Goal: Task Accomplishment & Management: Manage account settings

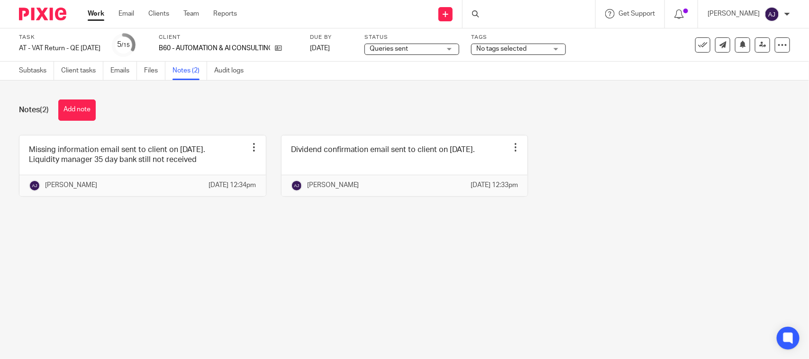
click at [124, 80] on div "Subtasks Client tasks Emails Files Notes (2) Audit logs" at bounding box center [404, 71] width 809 height 19
click at [31, 67] on link "Subtasks" at bounding box center [36, 71] width 35 height 18
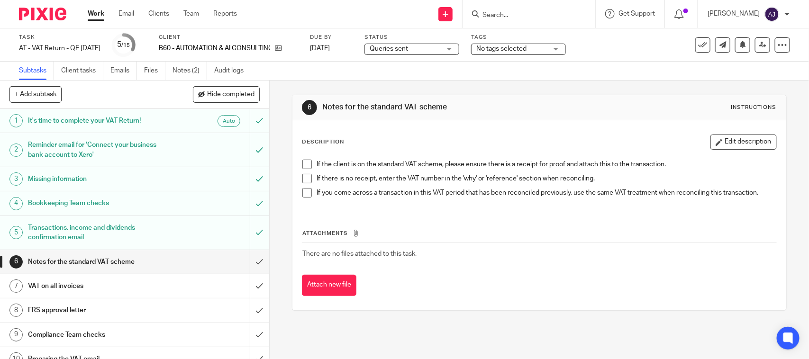
click at [463, 85] on div "6 Notes for the standard VAT scheme Instructions Description Edit description I…" at bounding box center [539, 203] width 494 height 245
drag, startPoint x: 464, startPoint y: 100, endPoint x: 317, endPoint y: 110, distance: 147.3
click at [317, 110] on div "6 Notes for the standard VAT scheme Instructions" at bounding box center [539, 107] width 474 height 15
click at [626, 112] on div "6 Notes for the standard VAT scheme Instructions" at bounding box center [539, 107] width 474 height 15
drag, startPoint x: 457, startPoint y: 103, endPoint x: 318, endPoint y: 108, distance: 139.9
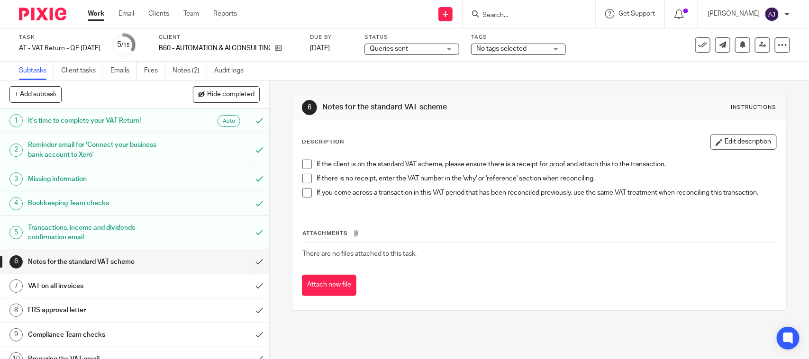
click at [318, 108] on div "6 Notes for the standard VAT scheme Instructions" at bounding box center [539, 107] width 474 height 15
click at [322, 105] on h1 "Notes for the standard VAT scheme" at bounding box center [440, 107] width 237 height 10
drag, startPoint x: 320, startPoint y: 105, endPoint x: 437, endPoint y: 107, distance: 116.1
click at [437, 107] on h1 "Notes for the standard VAT scheme" at bounding box center [440, 107] width 237 height 10
click at [453, 107] on h1 "Notes for the standard VAT scheme" at bounding box center [440, 107] width 237 height 10
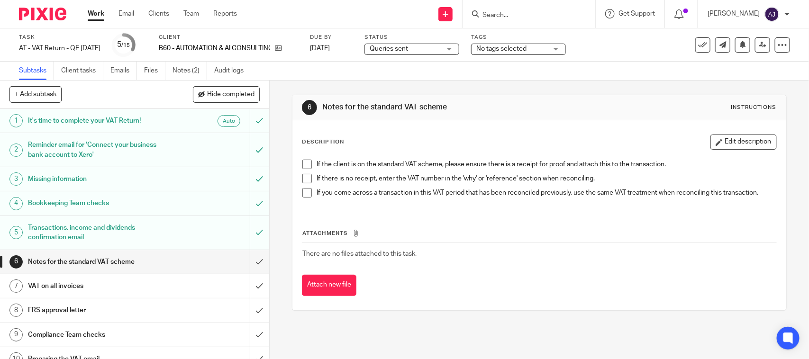
drag, startPoint x: 453, startPoint y: 107, endPoint x: 349, endPoint y: 107, distance: 104.3
click at [392, 107] on h1 "Notes for the standard VAT scheme" at bounding box center [440, 107] width 237 height 10
click at [341, 107] on h1 "Notes for the standard VAT scheme" at bounding box center [440, 107] width 237 height 10
drag, startPoint x: 327, startPoint y: 106, endPoint x: 320, endPoint y: 108, distance: 7.4
click at [326, 106] on h1 "Notes for the standard VAT scheme" at bounding box center [440, 107] width 237 height 10
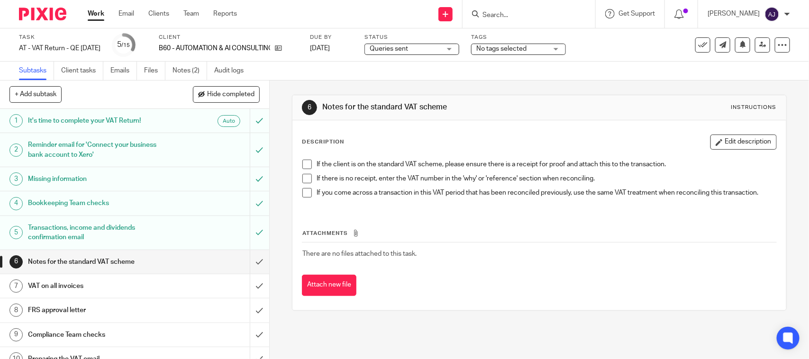
click at [322, 108] on h1 "Notes for the standard VAT scheme" at bounding box center [440, 107] width 237 height 10
drag, startPoint x: 320, startPoint y: 108, endPoint x: 529, endPoint y: 102, distance: 209.6
click at [529, 102] on div "6 Notes for the standard VAT scheme Instructions" at bounding box center [539, 107] width 474 height 15
click at [526, 99] on div "6 Notes for the standard VAT scheme Instructions" at bounding box center [538, 107] width 493 height 25
drag, startPoint x: 465, startPoint y: 105, endPoint x: 316, endPoint y: 116, distance: 148.8
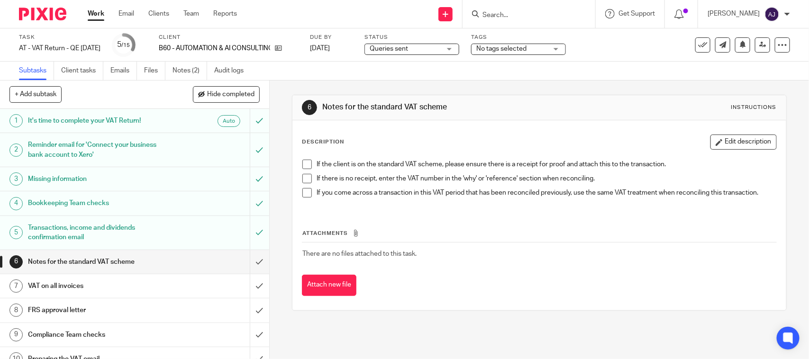
click at [316, 116] on div "6 Notes for the standard VAT scheme Instructions" at bounding box center [538, 107] width 493 height 25
click at [326, 83] on div "6 Notes for the standard VAT scheme Instructions Description Edit description I…" at bounding box center [539, 203] width 494 height 245
click at [302, 165] on span at bounding box center [306, 164] width 9 height 9
click at [302, 177] on span at bounding box center [306, 178] width 9 height 9
drag, startPoint x: 303, startPoint y: 193, endPoint x: 302, endPoint y: 198, distance: 4.9
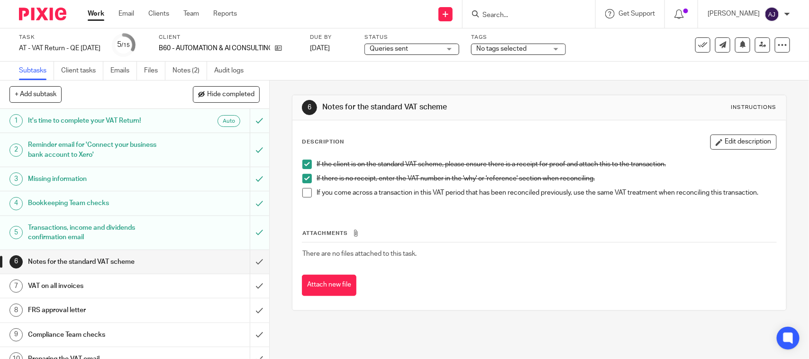
click at [303, 193] on span at bounding box center [306, 192] width 9 height 9
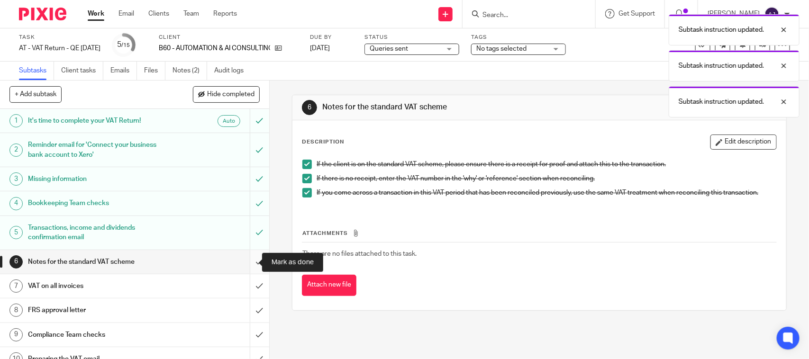
click at [255, 268] on input "submit" at bounding box center [134, 262] width 269 height 24
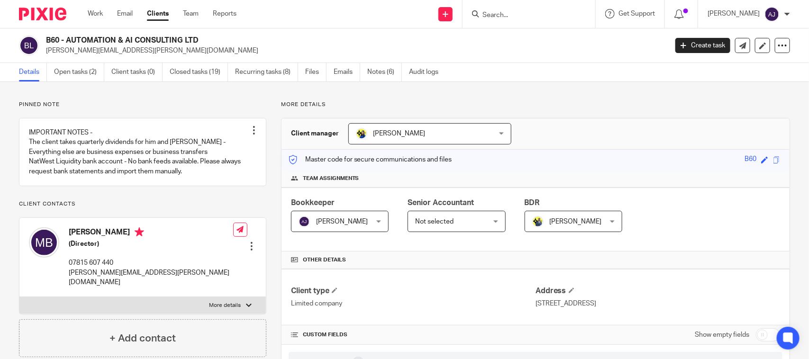
click at [179, 105] on p "Pinned note" at bounding box center [142, 105] width 247 height 8
click at [651, 146] on div "Client manager [PERSON_NAME] [PERSON_NAME] [PERSON_NAME] [PERSON_NAME] [PERSON_…" at bounding box center [536, 133] width 508 height 31
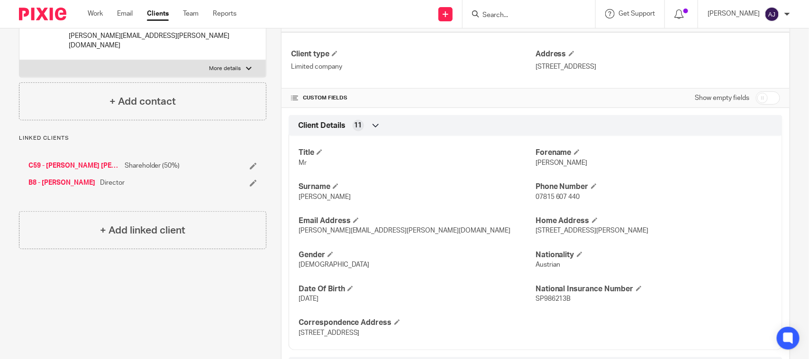
drag, startPoint x: 108, startPoint y: 324, endPoint x: 110, endPoint y: 318, distance: 6.2
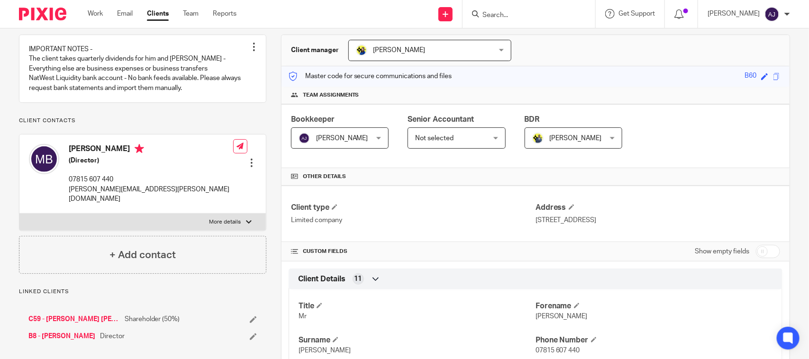
scroll to position [0, 0]
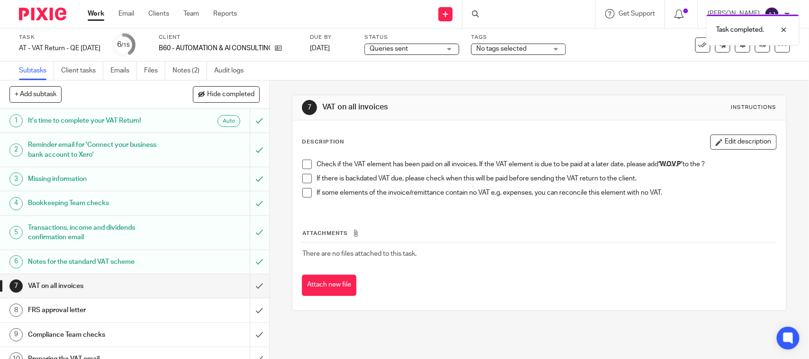
scroll to position [59, 0]
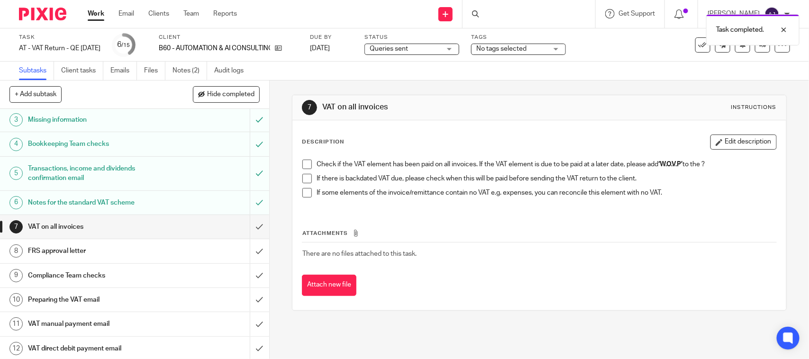
click at [305, 166] on span at bounding box center [306, 164] width 9 height 9
click at [302, 183] on span at bounding box center [306, 178] width 9 height 9
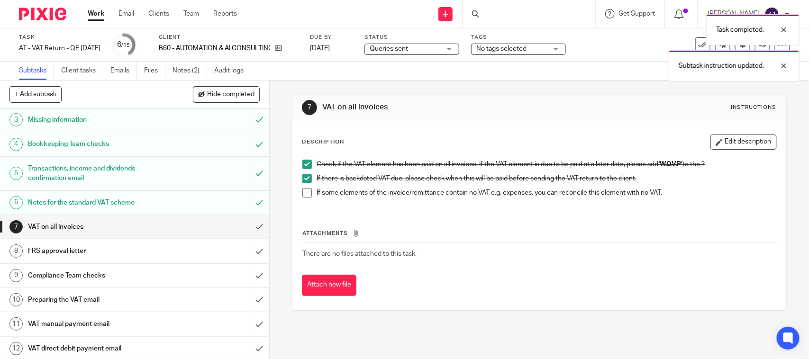
click at [302, 192] on span at bounding box center [306, 192] width 9 height 9
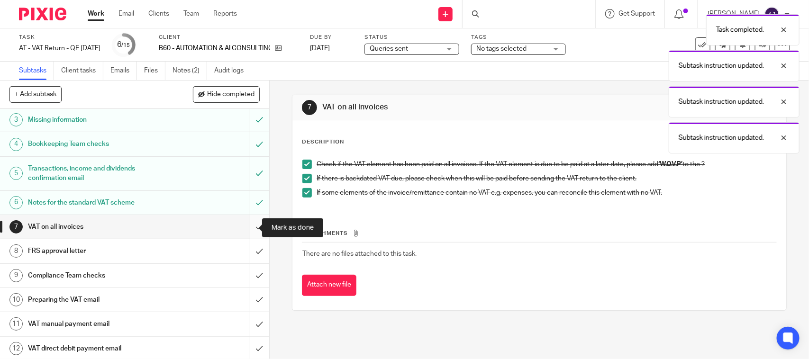
click at [250, 228] on input "submit" at bounding box center [134, 227] width 269 height 24
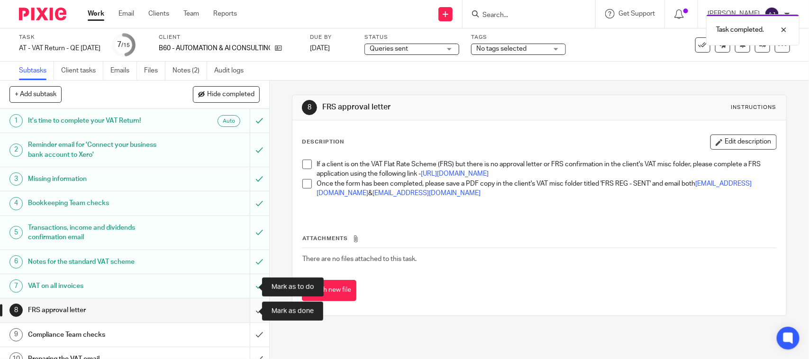
click at [246, 309] on input "submit" at bounding box center [134, 311] width 269 height 24
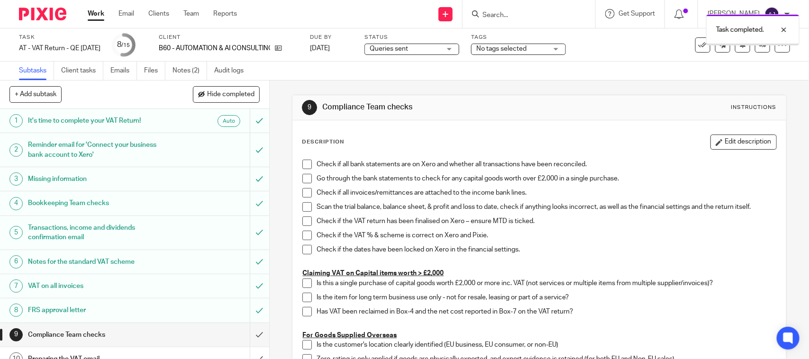
click at [408, 46] on span "Queries sent" at bounding box center [389, 49] width 38 height 7
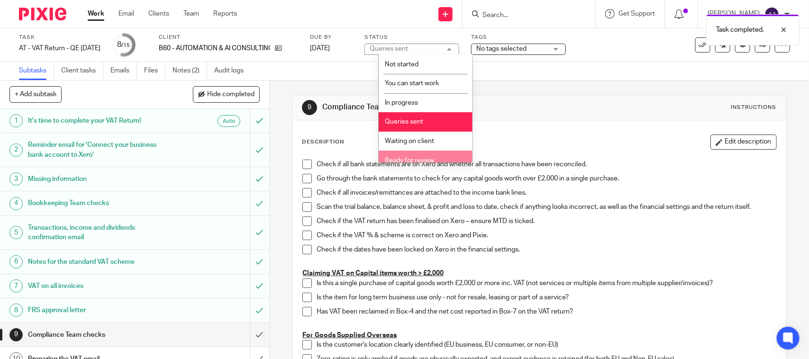
click at [434, 157] on span "Ready for review" at bounding box center [409, 160] width 49 height 7
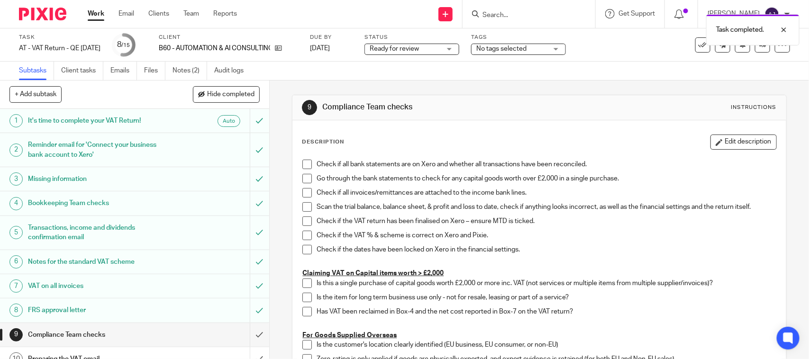
click at [199, 70] on link "Notes (2)" at bounding box center [190, 71] width 35 height 18
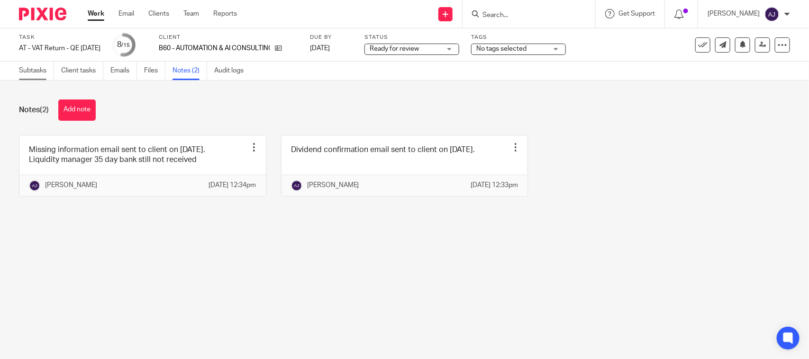
click at [27, 69] on link "Subtasks" at bounding box center [36, 71] width 35 height 18
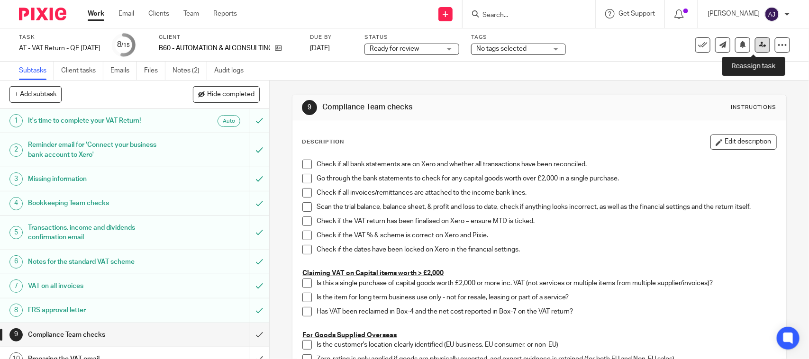
click at [759, 46] on icon at bounding box center [762, 44] width 7 height 7
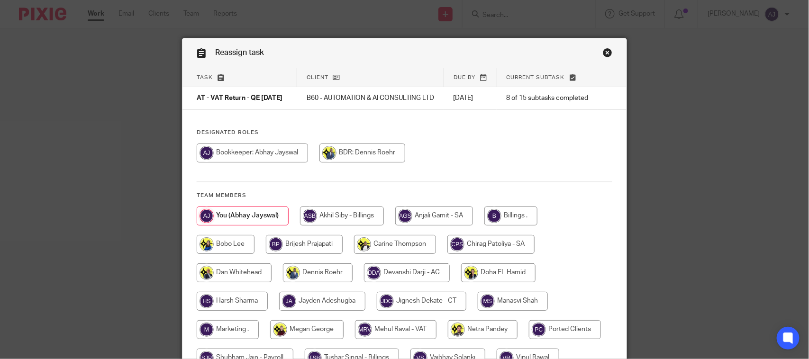
scroll to position [131, 0]
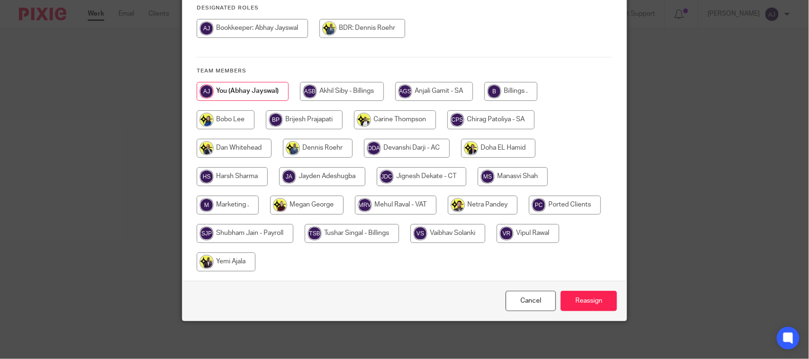
click at [396, 205] on input "radio" at bounding box center [396, 205] width 82 height 19
radio input "true"
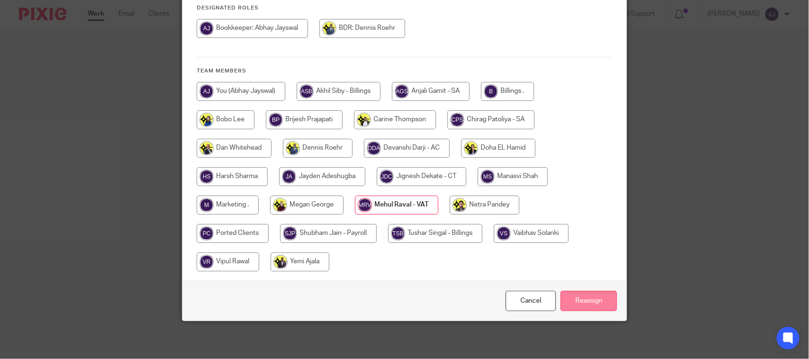
click at [582, 307] on input "Reassign" at bounding box center [589, 301] width 56 height 20
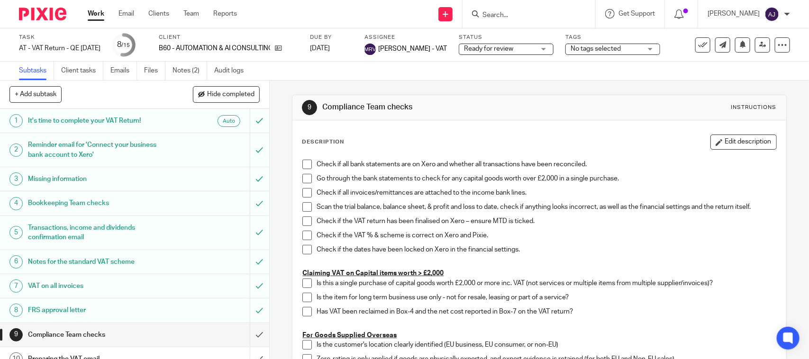
click at [516, 10] on form at bounding box center [532, 14] width 101 height 12
click at [510, 12] on input "Search" at bounding box center [524, 15] width 85 height 9
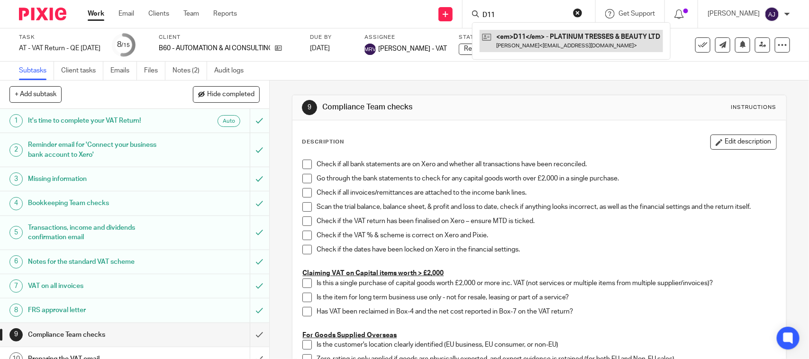
type input "D11"
click at [548, 41] on link at bounding box center [571, 41] width 183 height 22
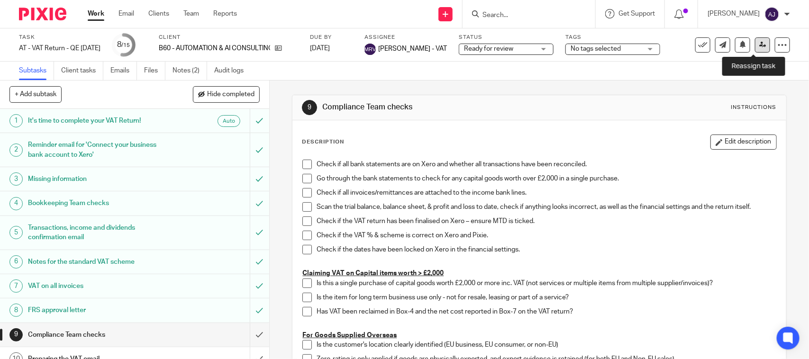
click at [755, 44] on link at bounding box center [762, 44] width 15 height 15
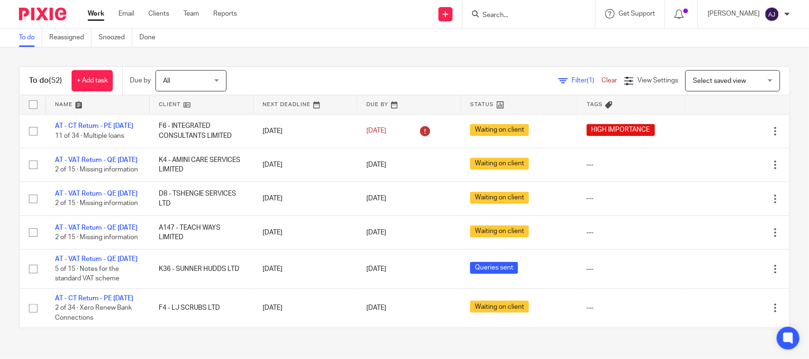
click at [224, 44] on div "To do Reassigned Snoozed Done" at bounding box center [404, 37] width 809 height 19
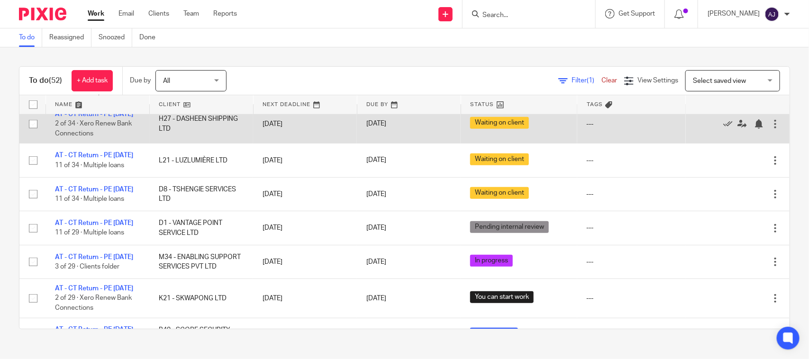
scroll to position [355, 0]
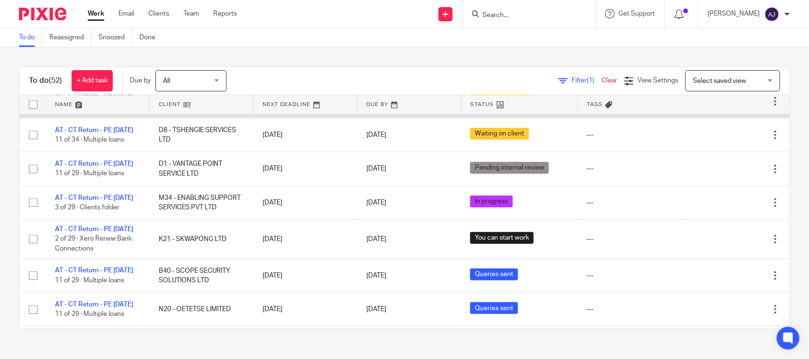
click at [108, 100] on link "AT - CT Return - PE [DATE]" at bounding box center [94, 96] width 78 height 7
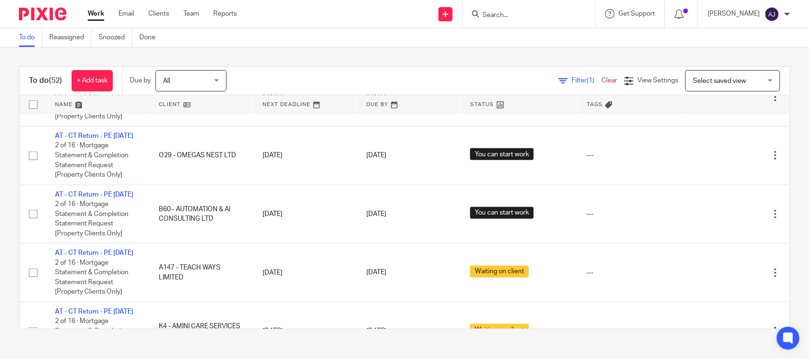
scroll to position [2074, 0]
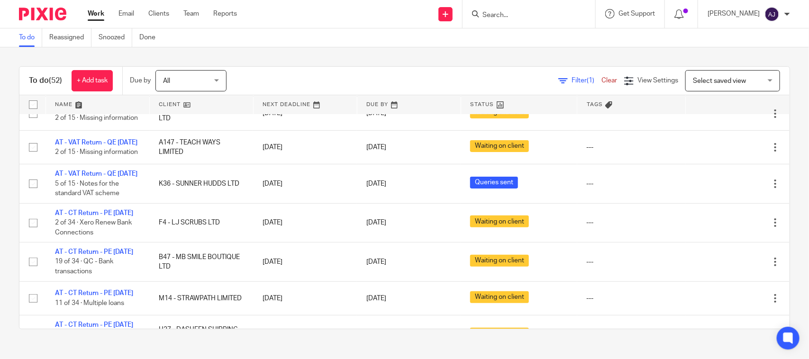
scroll to position [0, 0]
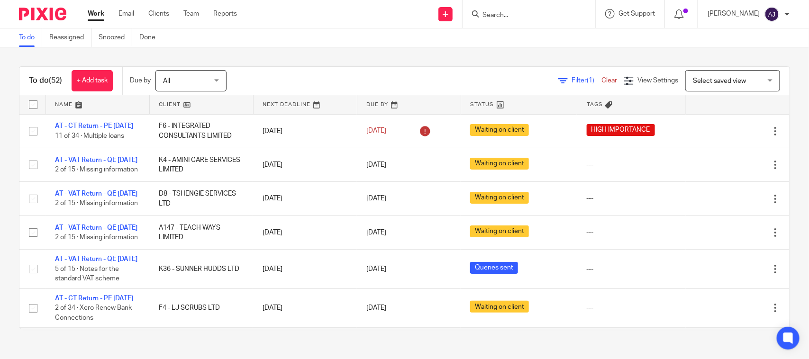
click at [626, 56] on div "To do (52) + Add task Due by All All Today Tomorrow This week Next week This mo…" at bounding box center [404, 197] width 809 height 301
click at [361, 63] on div "To do (52) + Add task Due by All All Today Tomorrow This week Next week This mo…" at bounding box center [404, 197] width 809 height 301
click at [379, 91] on div "To do (52) + Add task Due by All All Today Tomorrow This week Next week This mo…" at bounding box center [404, 81] width 770 height 28
click at [310, 40] on div "To do Reassigned Snoozed Done" at bounding box center [404, 37] width 809 height 19
click at [360, 83] on div "Filter (1) Clear View Settings View Settings (1) Filters Clear Save Manage save…" at bounding box center [516, 80] width 547 height 21
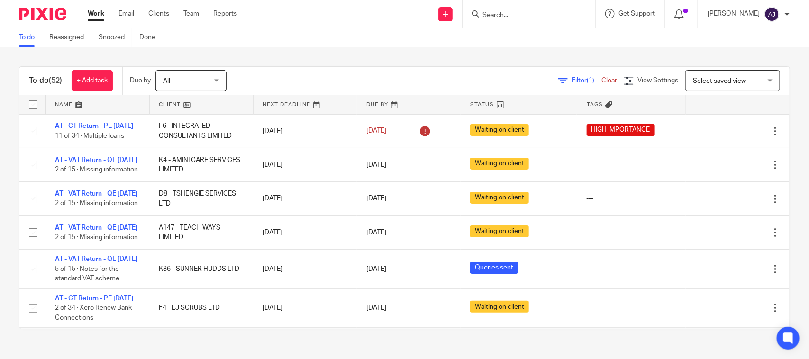
click at [371, 64] on div "To do (52) + Add task Due by All All Today Tomorrow This week Next week This mo…" at bounding box center [404, 197] width 809 height 301
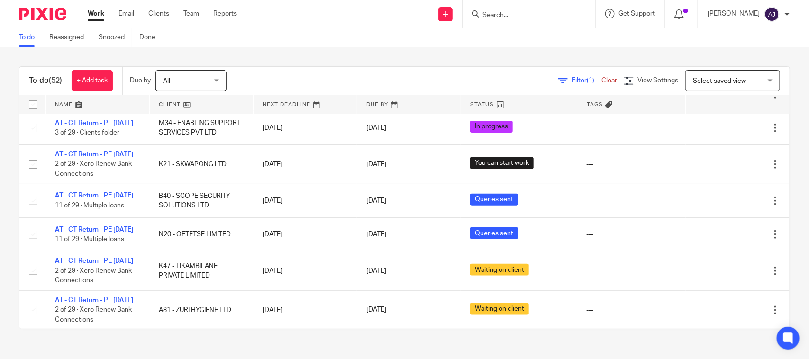
scroll to position [415, 0]
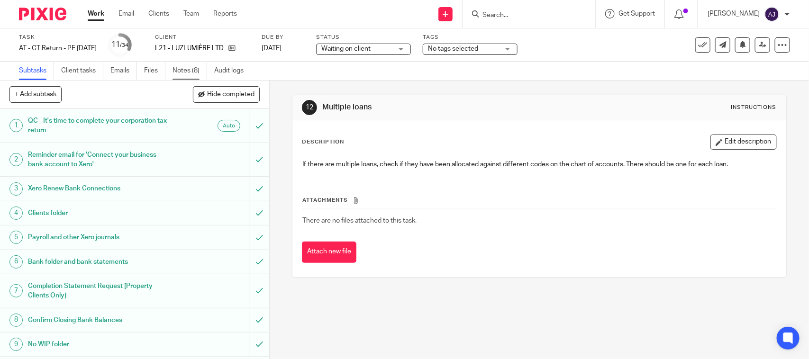
click at [185, 72] on link "Notes (8)" at bounding box center [190, 71] width 35 height 18
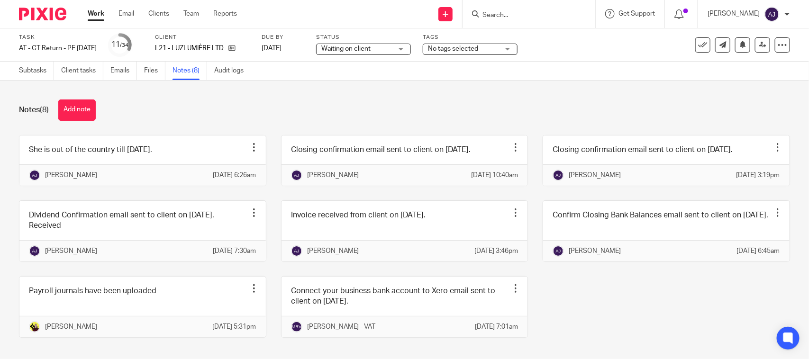
click at [186, 122] on div "Notes (8) Add note She is out of the country till [DATE]. Edit note Delete note…" at bounding box center [404, 220] width 809 height 279
click at [36, 70] on link "Subtasks" at bounding box center [36, 71] width 35 height 18
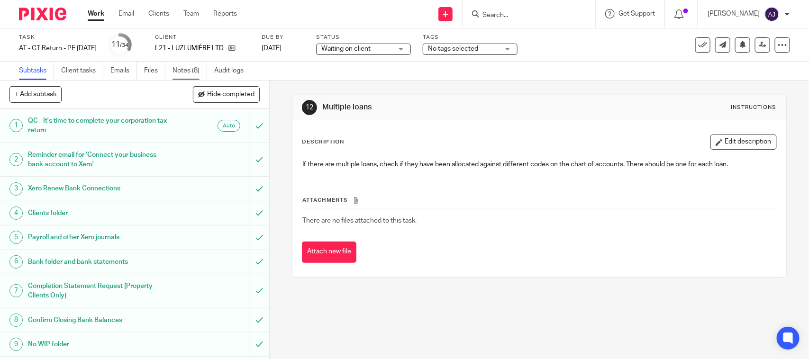
click at [192, 73] on link "Notes (8)" at bounding box center [190, 71] width 35 height 18
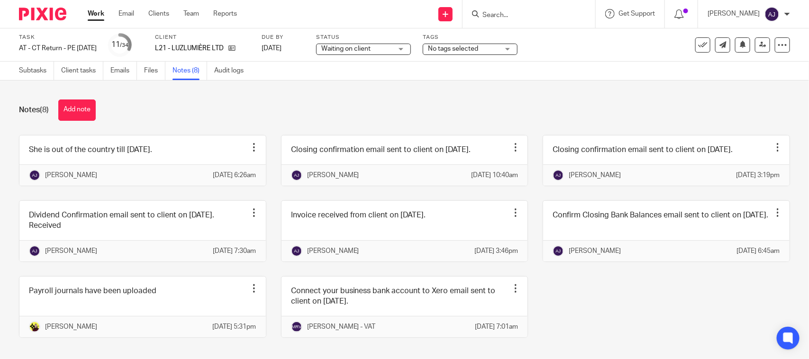
click at [18, 74] on div "Subtasks Client tasks Emails Files Notes (8) Audit logs" at bounding box center [133, 71] width 267 height 18
click at [32, 70] on link "Subtasks" at bounding box center [36, 71] width 35 height 18
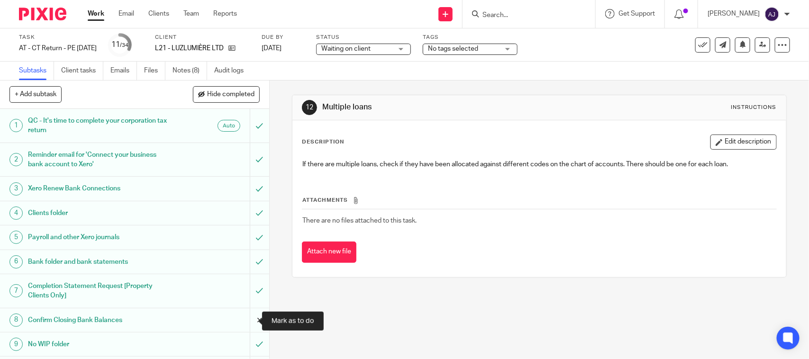
click at [245, 321] on input "submit" at bounding box center [134, 321] width 269 height 24
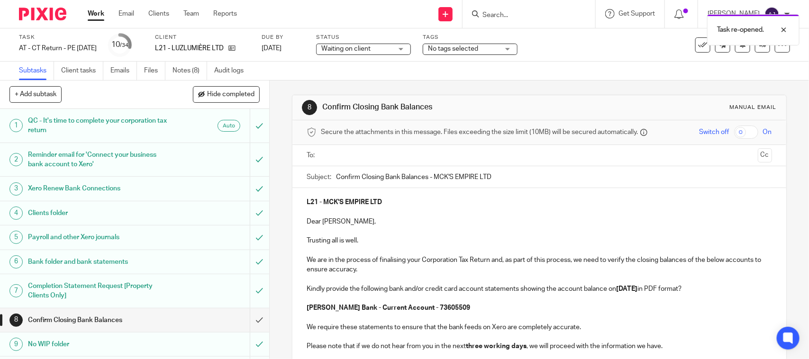
scroll to position [118, 0]
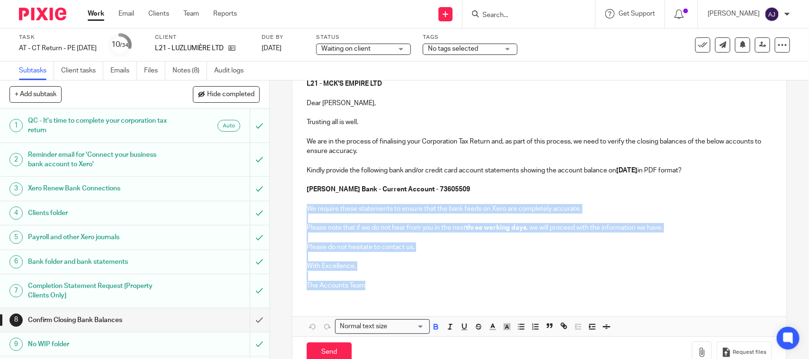
drag, startPoint x: 366, startPoint y: 284, endPoint x: 304, endPoint y: 210, distance: 96.9
click at [304, 210] on div "L21 - MCK'S EMPIRE LTD Dear Claudia, Trusting all is well. We are in the proces…" at bounding box center [538, 184] width 493 height 228
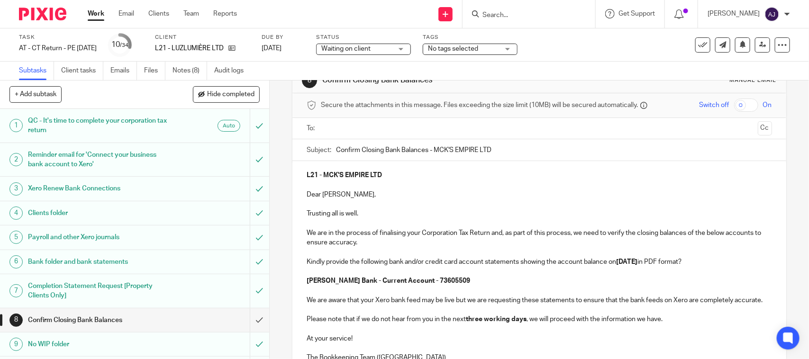
scroll to position [0, 0]
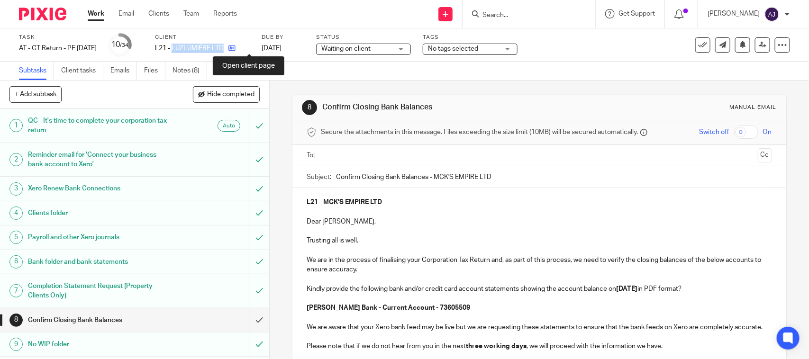
drag, startPoint x: 188, startPoint y: 46, endPoint x: 252, endPoint y: 50, distance: 63.6
click at [250, 50] on div "L21 - LUZLUMIÈRE LTD" at bounding box center [202, 48] width 95 height 9
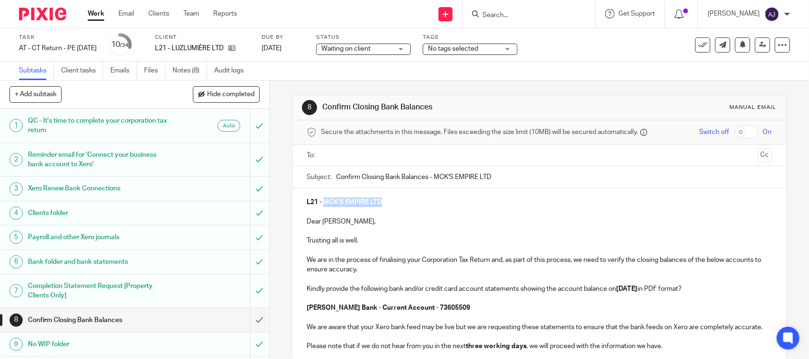
drag, startPoint x: 397, startPoint y: 207, endPoint x: 322, endPoint y: 206, distance: 74.9
click at [322, 206] on p "L21 - MCK'S EMPIRE LTD" at bounding box center [539, 202] width 465 height 9
copy strong "LUZLUMIÈRE LTD"
paste input "LUZLUMIÈ"
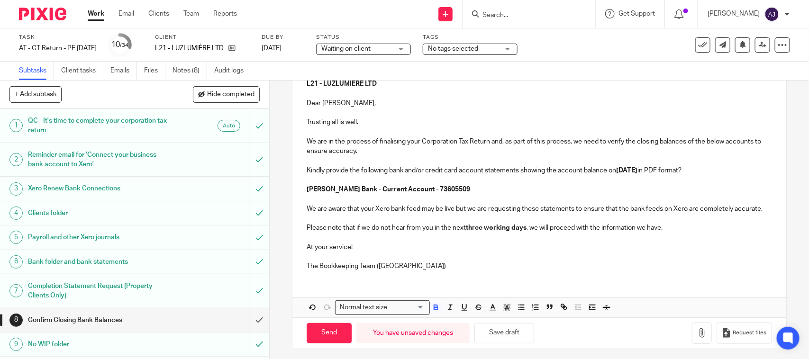
scroll to position [59, 0]
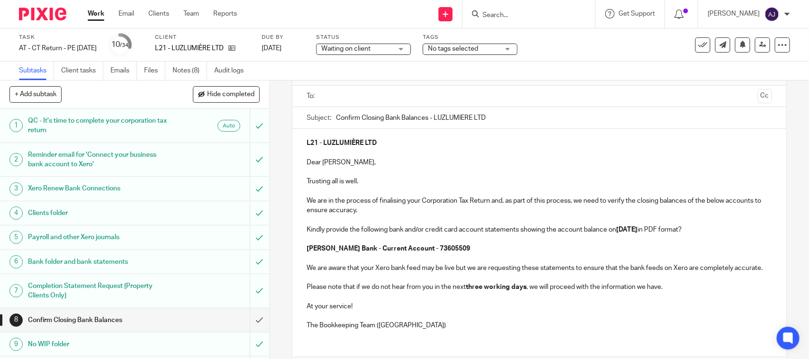
type input "Confirm Closing Bank Balances - LUZLUMIÈRE LTD"
click at [411, 330] on p "The Bookkeeping Team (CT)" at bounding box center [539, 325] width 465 height 9
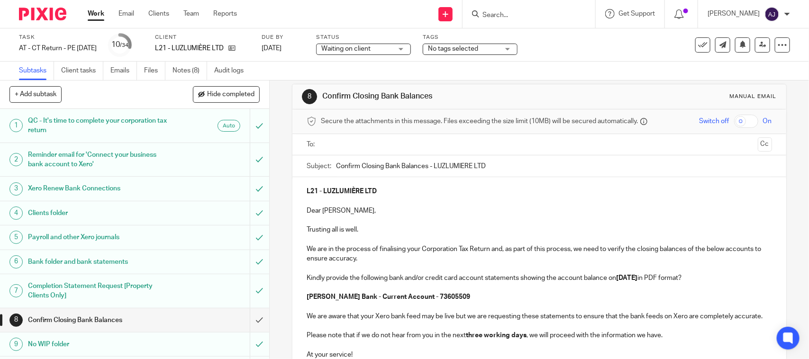
scroll to position [0, 0]
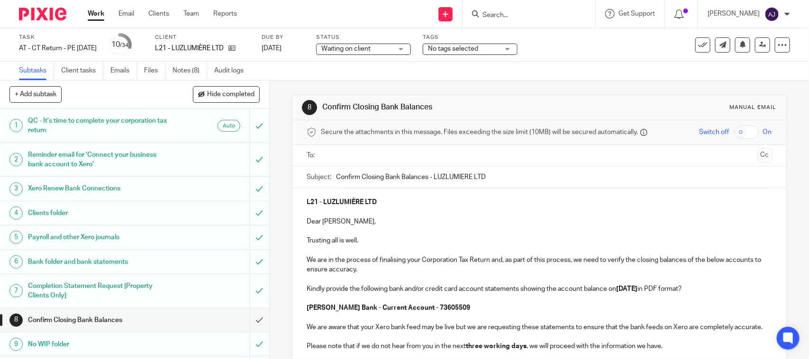
click at [373, 157] on input "text" at bounding box center [538, 155] width 429 height 11
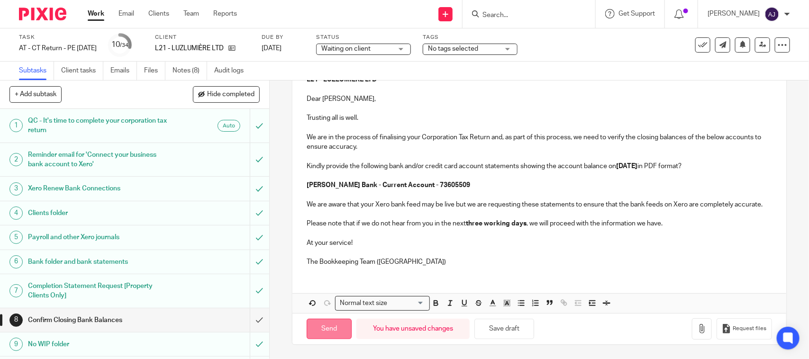
click at [335, 332] on input "Send" at bounding box center [329, 329] width 45 height 20
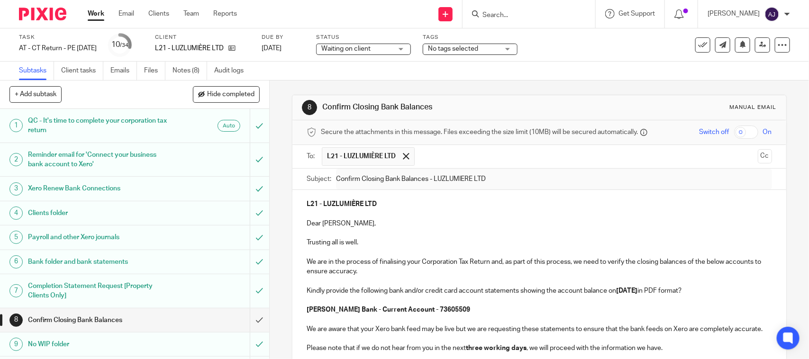
type input "Sent"
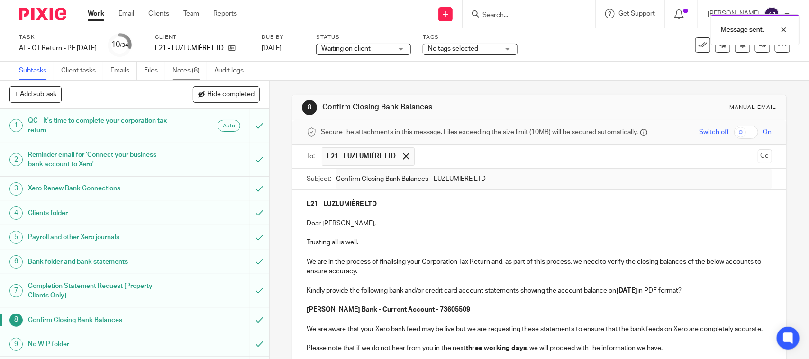
click at [193, 74] on link "Notes (8)" at bounding box center [190, 71] width 35 height 18
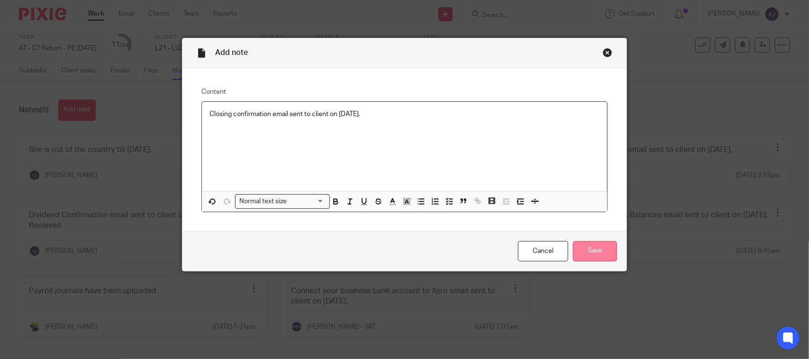
click at [591, 253] on input "Save" at bounding box center [595, 251] width 44 height 20
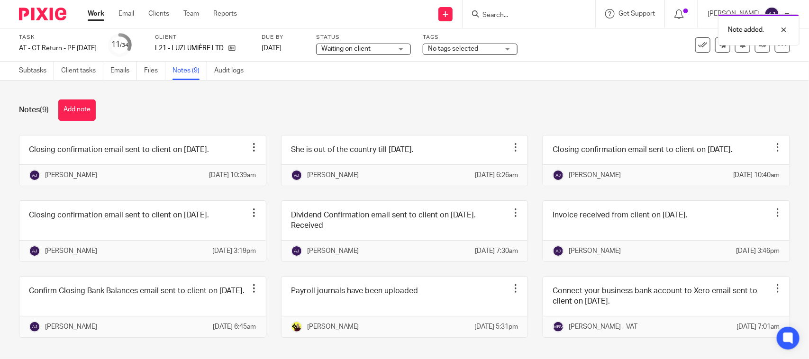
click at [92, 8] on div "Work Email Clients Team Reports Work Email Clients Team Reports Settings" at bounding box center [164, 14] width 173 height 28
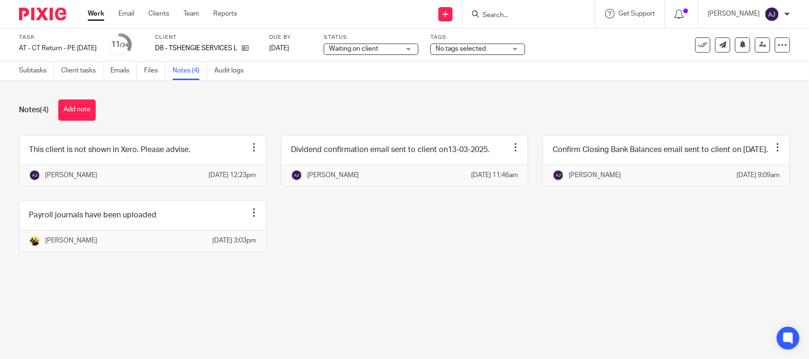
click at [385, 266] on div "This client is not shown in Xero. Please advise. Edit note Delete note [PERSON_…" at bounding box center [397, 200] width 786 height 131
click at [360, 259] on div "This client is not shown in Xero. Please advise. Edit note Delete note [PERSON_…" at bounding box center [397, 200] width 786 height 131
click at [335, 124] on div "Notes (4) Add note This client is not shown in Xero. Please advise. Edit note D…" at bounding box center [404, 183] width 809 height 205
click at [312, 212] on div "This client is not shown in Xero. Please advise. Edit note Delete note [PERSON_…" at bounding box center [397, 200] width 786 height 131
click at [32, 73] on link "Subtasks" at bounding box center [36, 71] width 35 height 18
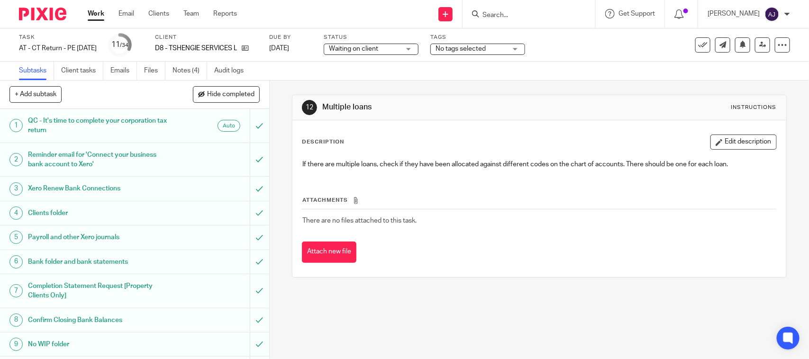
scroll to position [118, 0]
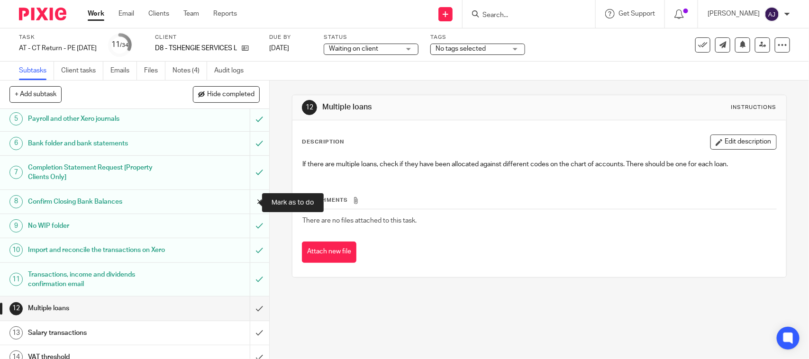
click at [250, 201] on input "submit" at bounding box center [134, 202] width 269 height 24
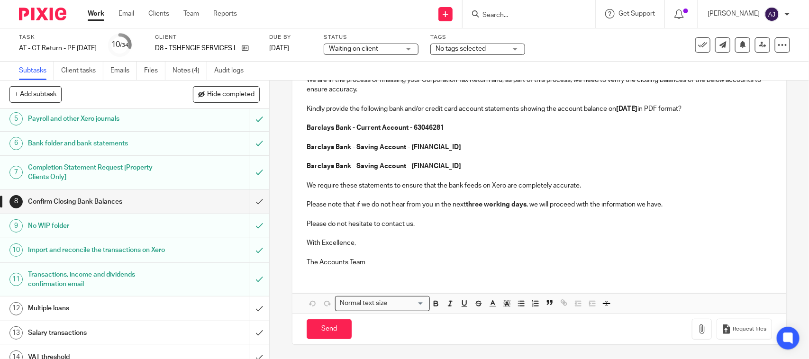
scroll to position [181, 0]
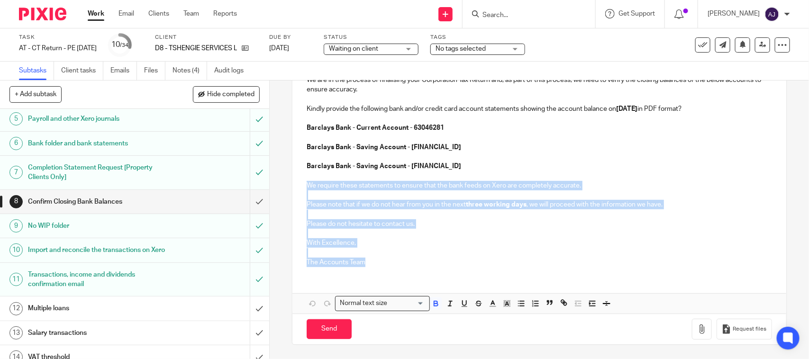
drag, startPoint x: 302, startPoint y: 182, endPoint x: 382, endPoint y: 271, distance: 119.5
click at [381, 271] on div "D8 - TSHENGIE SERVICES LTD Dear Shengie, Trusting all is well. We are in the pr…" at bounding box center [538, 141] width 493 height 266
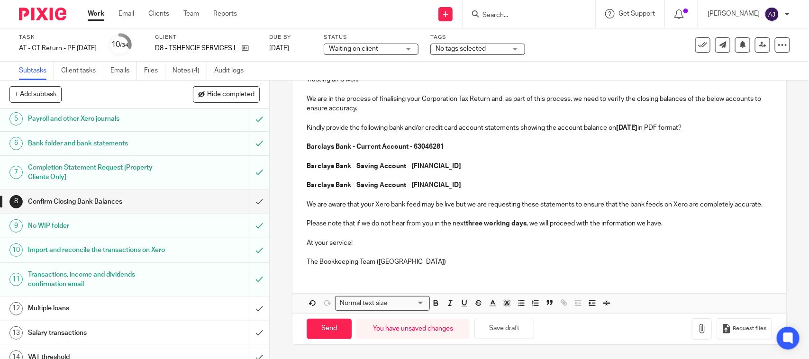
scroll to position [172, 0]
click at [401, 270] on div "D8 - TSHENGIE SERVICES LTD Dear Shengie, Trusting all is well. We are in the pr…" at bounding box center [538, 150] width 493 height 247
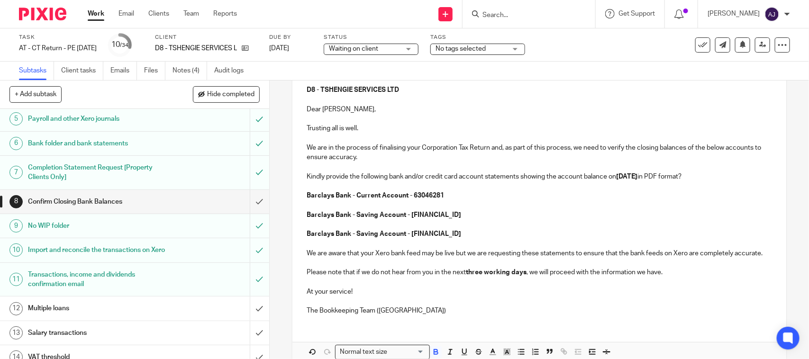
click at [469, 213] on p "Barclays Bank - Saving Account - 93949389" at bounding box center [539, 214] width 465 height 9
click at [468, 195] on p "Barclays Bank - Current Account - 63046281" at bounding box center [539, 195] width 465 height 9
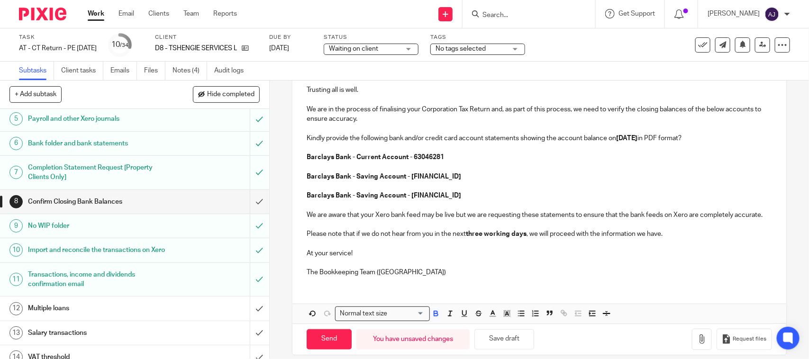
scroll to position [172, 0]
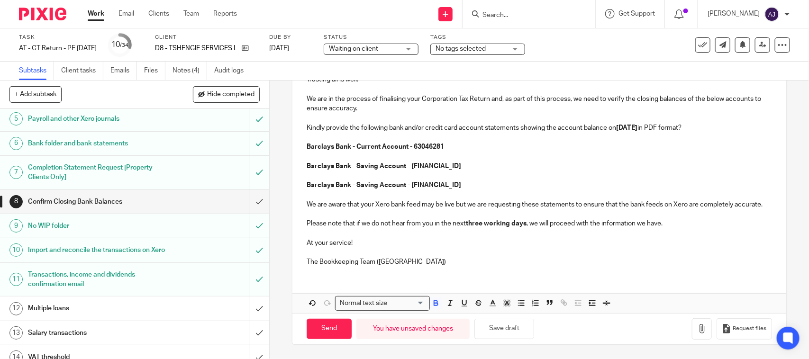
click at [395, 262] on p "The Bookkeeping Team ([GEOGRAPHIC_DATA])" at bounding box center [539, 261] width 465 height 9
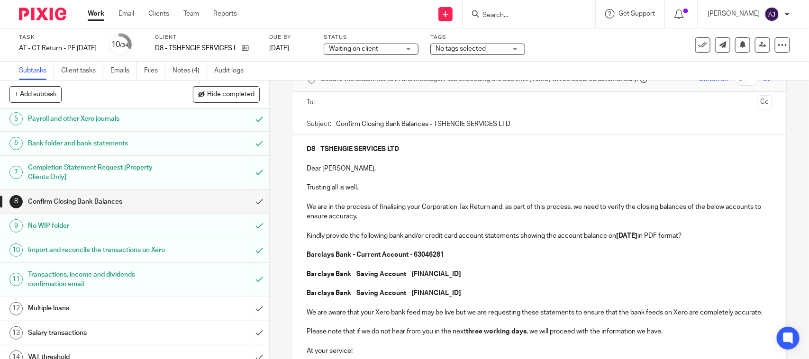
scroll to position [0, 0]
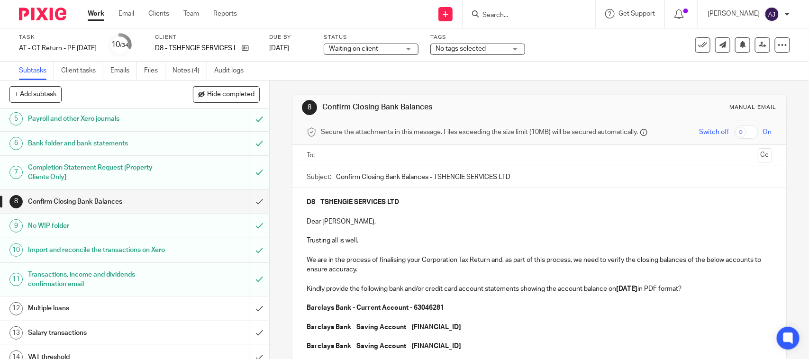
click at [355, 224] on p "Dear Shengie," at bounding box center [539, 221] width 465 height 9
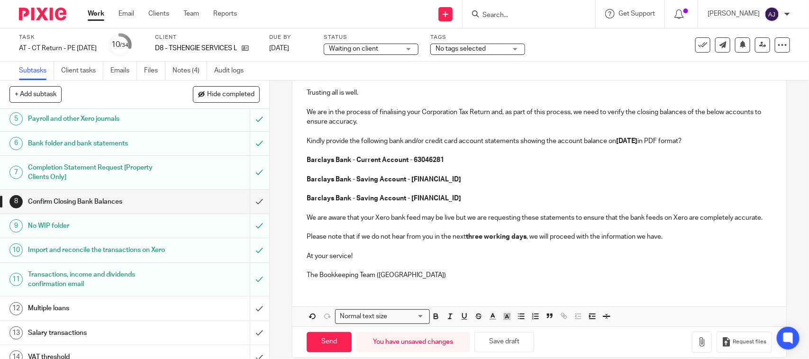
scroll to position [172, 0]
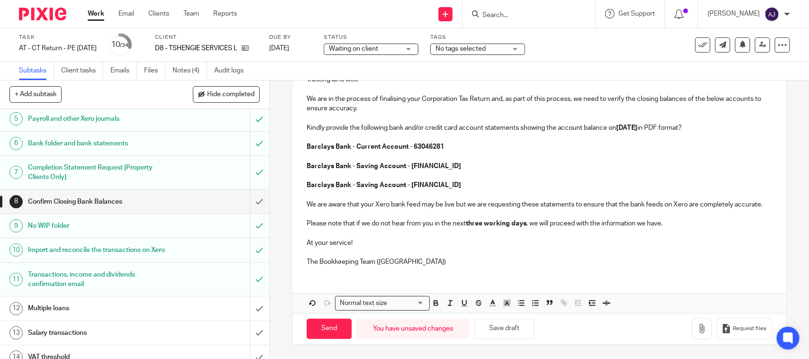
click at [420, 266] on p "The Bookkeeping Team (CT)" at bounding box center [539, 261] width 465 height 9
click at [458, 246] on p "At your service!" at bounding box center [539, 242] width 465 height 9
click at [457, 271] on div "D8 - TSHENGIE SERVICES LTD Dear Shengie, Trusting all is well. We are in the pr…" at bounding box center [538, 150] width 493 height 247
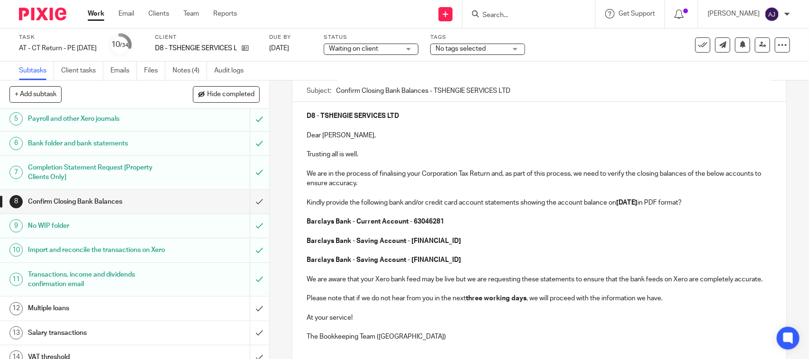
scroll to position [0, 0]
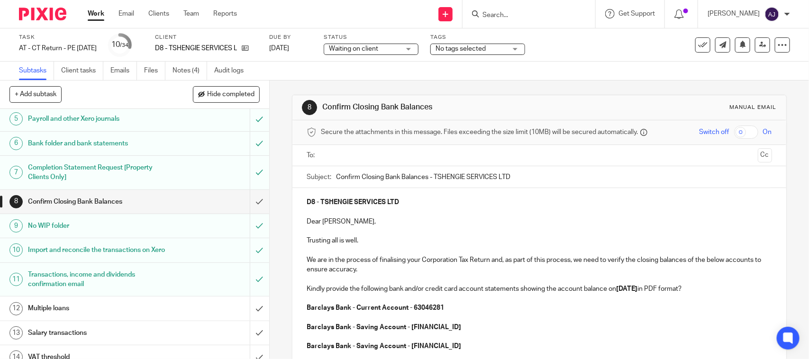
click at [403, 155] on input "text" at bounding box center [538, 155] width 429 height 11
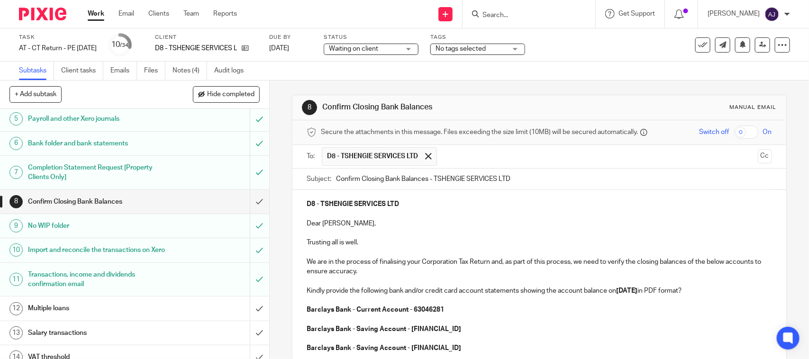
click at [540, 309] on p "Barclays Bank - Current Account - 63046281" at bounding box center [539, 309] width 465 height 9
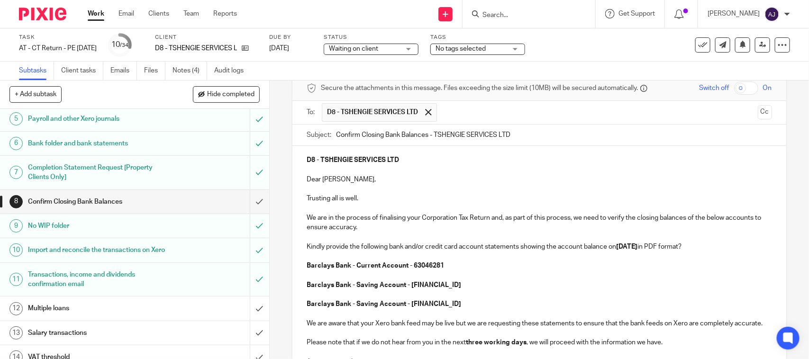
scroll to position [174, 0]
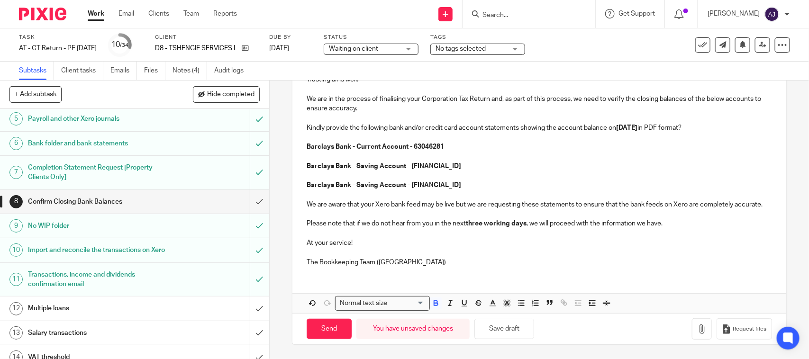
click at [394, 264] on p "The Bookkeeping Team (CT)" at bounding box center [539, 262] width 465 height 9
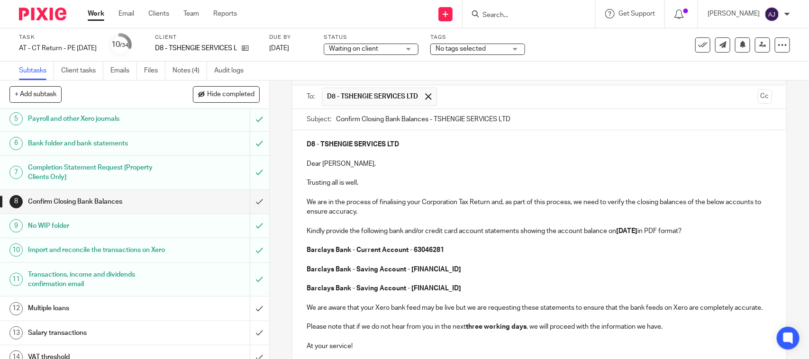
scroll to position [55, 0]
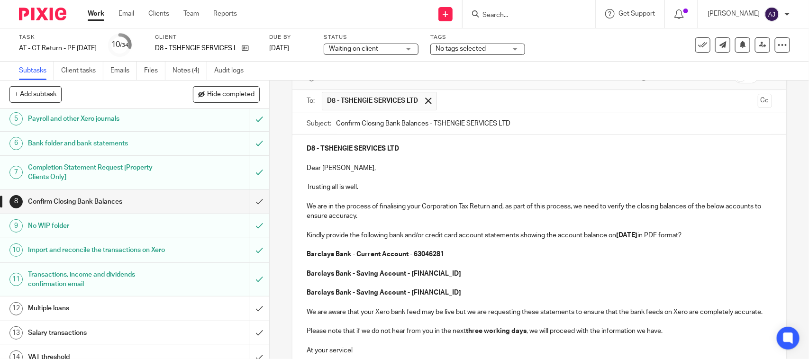
click at [365, 216] on p "We are in the process of finalising your Corporation Tax Return and, as part of…" at bounding box center [539, 211] width 465 height 19
click at [307, 148] on strong "D8 - TSHENGIE SERVICES LTD" at bounding box center [353, 149] width 92 height 7
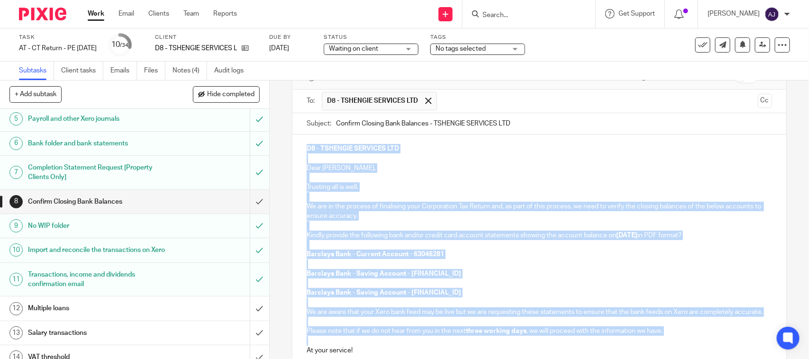
drag, startPoint x: 303, startPoint y: 148, endPoint x: 505, endPoint y: 347, distance: 283.2
click at [505, 347] on div "D8 - TSHENGIE SERVICES LTD Dear Shengie, Trusting all is well. We are in the pr…" at bounding box center [538, 258] width 493 height 247
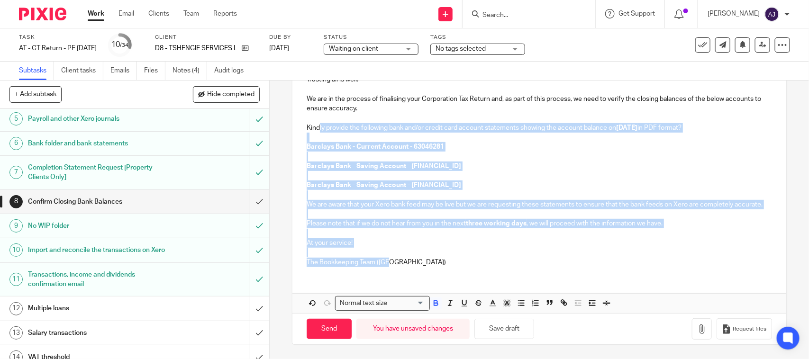
drag, startPoint x: 391, startPoint y: 262, endPoint x: 312, endPoint y: 100, distance: 180.8
click at [313, 102] on div "D8 - TSHENGIE SERVICES LTD Dear Shengie, Trusting all is well. We are in the pr…" at bounding box center [538, 150] width 493 height 247
click at [379, 200] on p "We are aware that your Xero bank feed may be live but we are requesting these s…" at bounding box center [539, 204] width 465 height 9
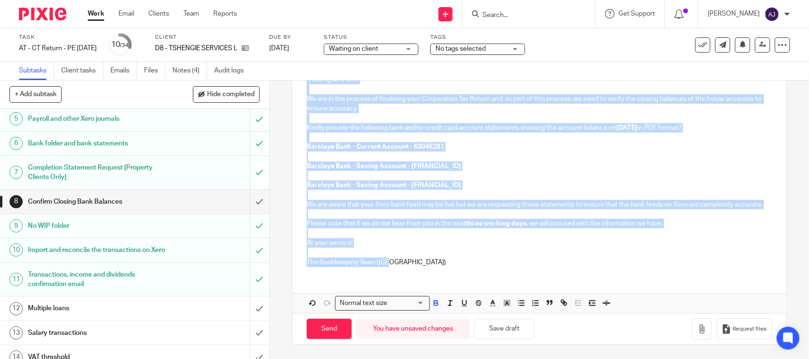
drag, startPoint x: 301, startPoint y: 204, endPoint x: 407, endPoint y: 257, distance: 117.9
click at [407, 257] on div "D8 - TSHENGIE SERVICES LTD Dear Shengie, Trusting all is well. We are in the pr…" at bounding box center [538, 150] width 493 height 247
click at [407, 256] on p at bounding box center [539, 252] width 465 height 9
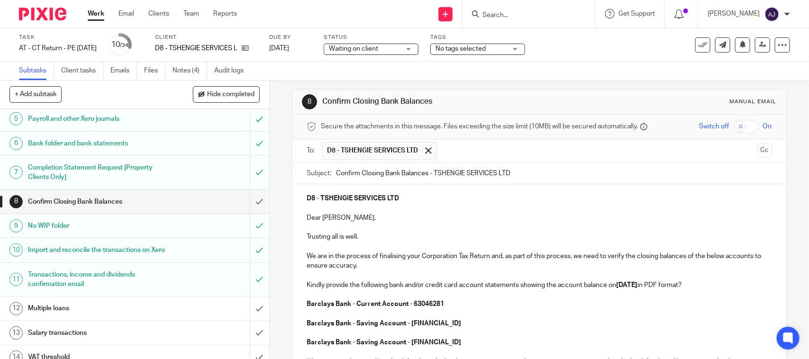
scroll to position [0, 0]
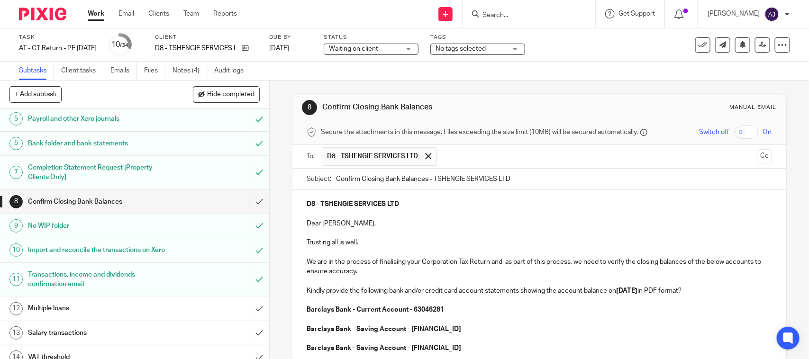
click at [581, 87] on div "8 Confirm Closing Bank Balances Manual email Secure the attachments in this mes…" at bounding box center [539, 302] width 494 height 442
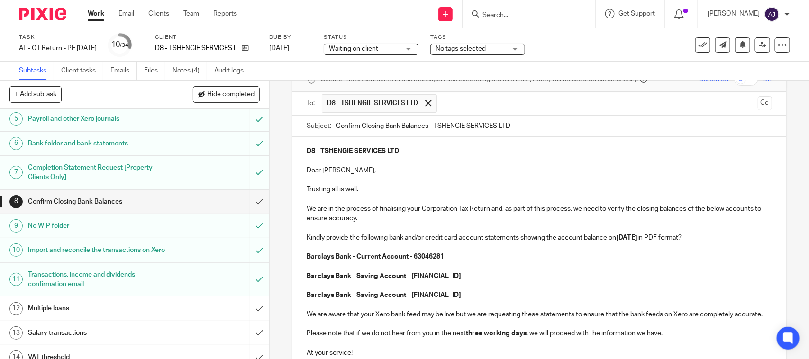
scroll to position [174, 0]
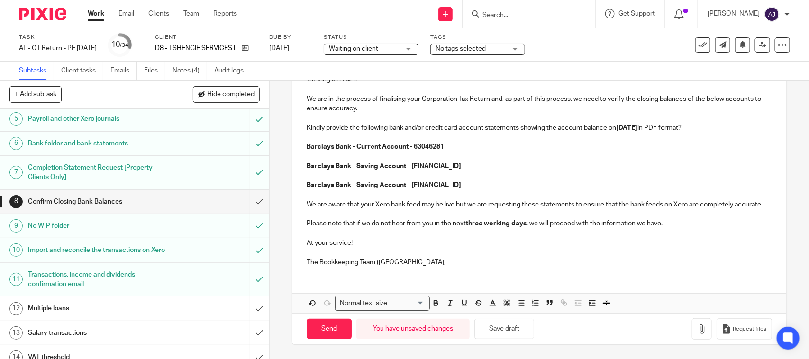
click at [474, 274] on div "D8 - TSHENGIE SERVICES LTD Dear Shengie, Trusting all is well. We are in the pr…" at bounding box center [538, 170] width 493 height 286
click at [477, 259] on p "The Bookkeeping Team (CT)" at bounding box center [539, 262] width 465 height 9
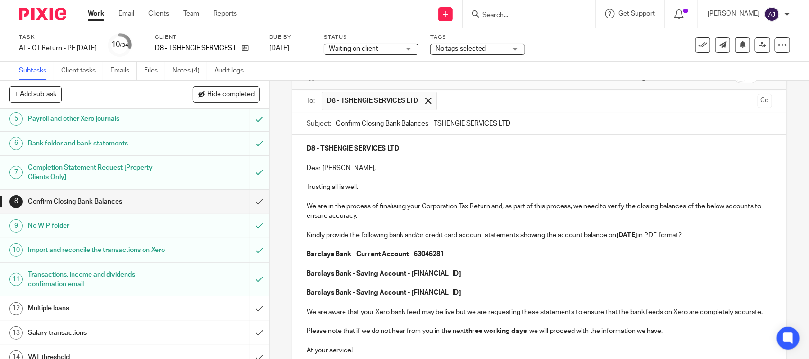
scroll to position [0, 0]
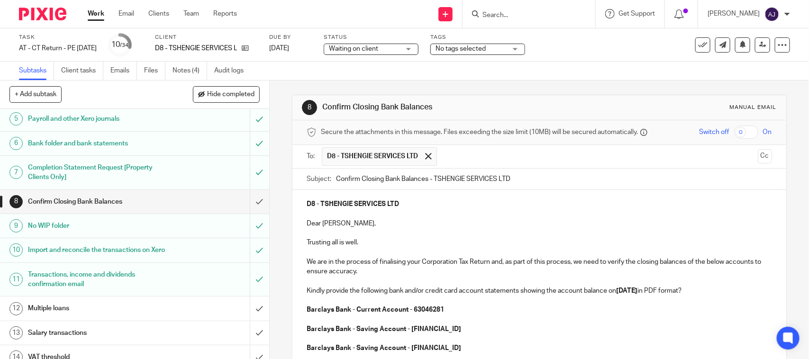
click at [517, 73] on div "Subtasks Client tasks Emails Files Notes (4) Audit logs" at bounding box center [404, 71] width 809 height 19
click at [555, 70] on div "Subtasks Client tasks Emails Files Notes (4) Audit logs" at bounding box center [404, 71] width 809 height 19
click at [543, 74] on div "Subtasks Client tasks Emails Files Notes (4) Audit logs" at bounding box center [404, 71] width 809 height 19
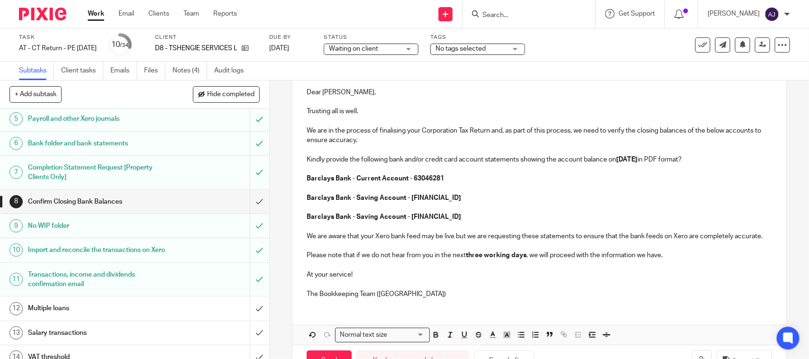
scroll to position [174, 0]
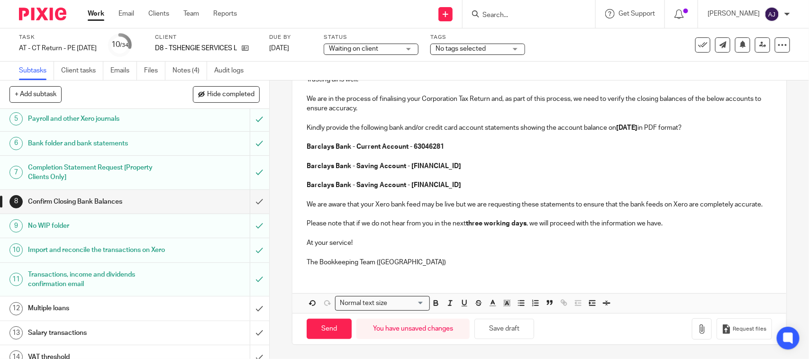
click at [325, 345] on div "Send You have unsaved changes Save draft Request files" at bounding box center [538, 328] width 493 height 31
click at [327, 332] on input "Send" at bounding box center [329, 329] width 45 height 20
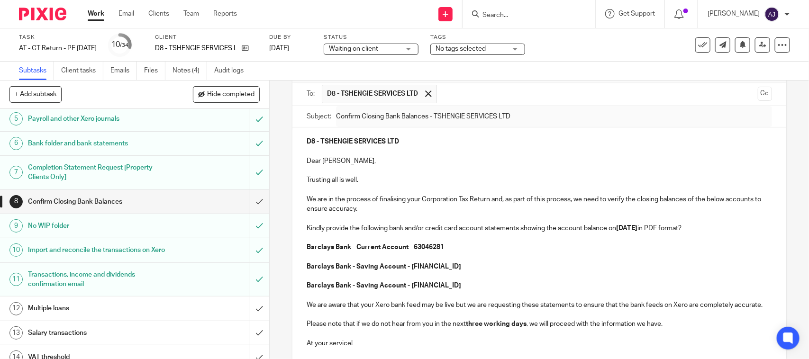
scroll to position [0, 0]
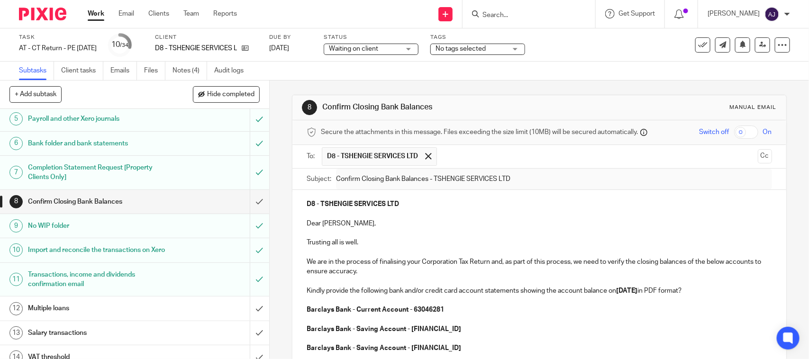
type input "Sent"
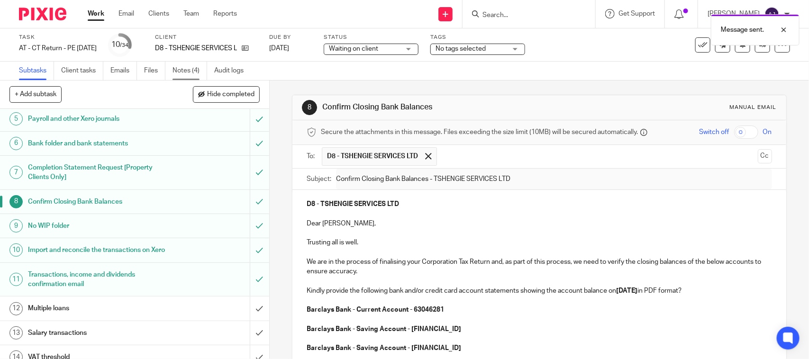
click at [174, 69] on link "Notes (4)" at bounding box center [190, 71] width 35 height 18
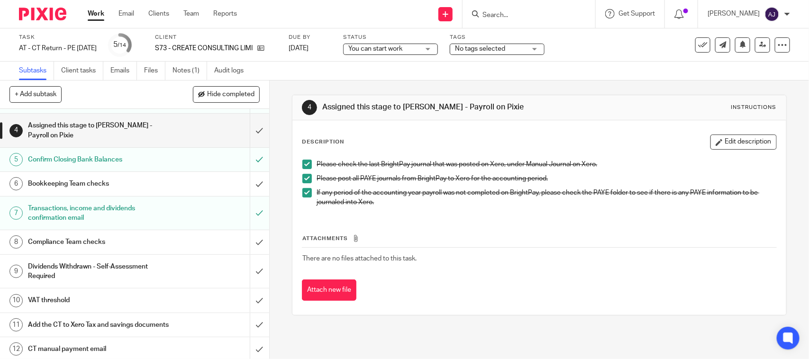
scroll to position [118, 0]
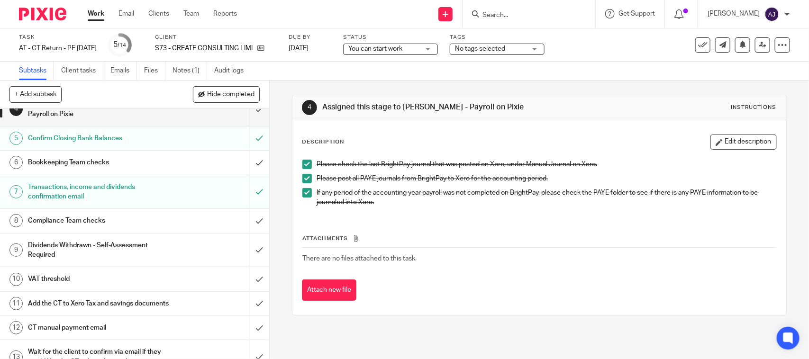
click at [98, 136] on h1 "Confirm Closing Bank Balances" at bounding box center [99, 138] width 142 height 14
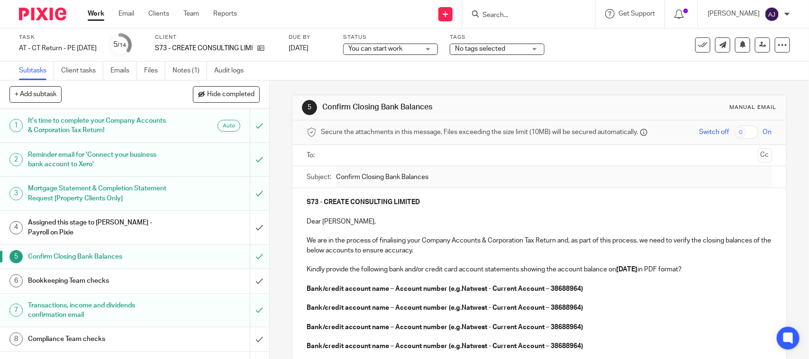
scroll to position [118, 0]
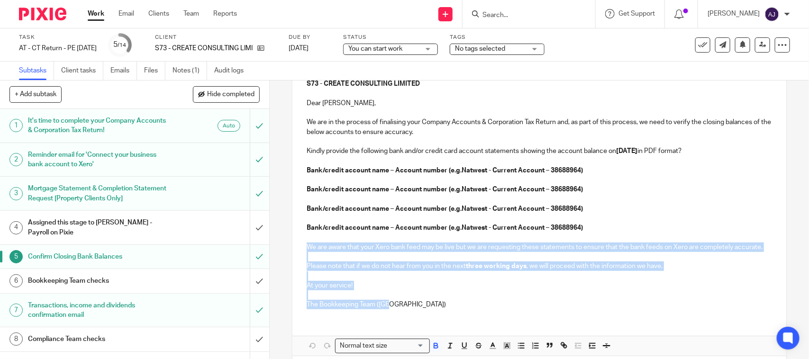
drag, startPoint x: 304, startPoint y: 245, endPoint x: 411, endPoint y: 319, distance: 130.2
click at [411, 317] on div "S73 - CREATE CONSULTING LIMITED Dear [PERSON_NAME], We are in the process of fi…" at bounding box center [538, 193] width 493 height 247
copy div "We are aware that your Xero bank feed may be live but we are requesting these s…"
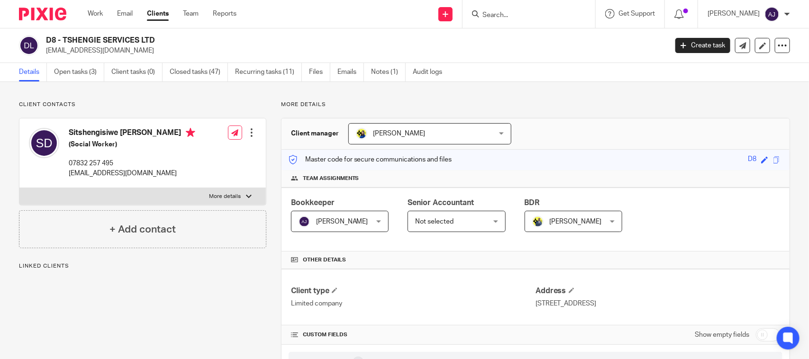
scroll to position [178, 0]
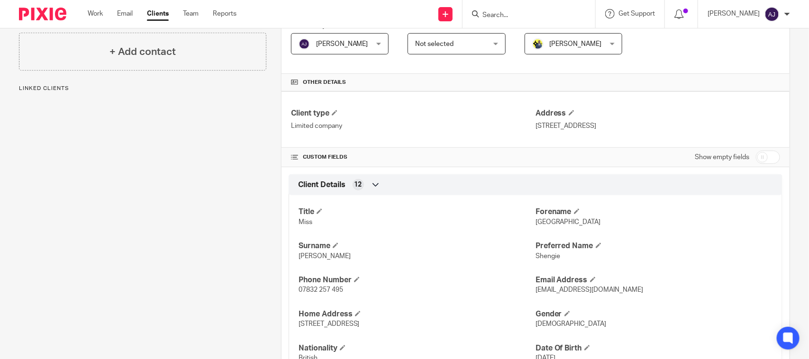
click at [547, 256] on span "Shengie" at bounding box center [548, 256] width 25 height 7
copy span "Shengie"
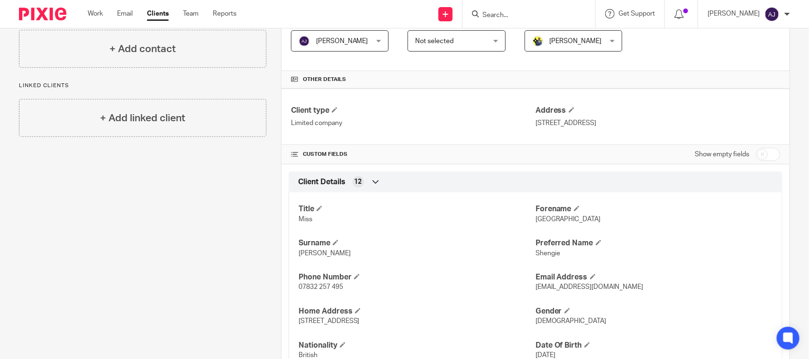
scroll to position [0, 0]
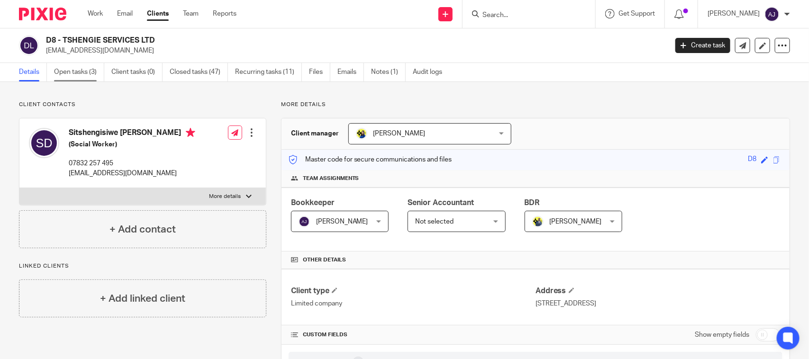
click at [74, 64] on link "Open tasks (3)" at bounding box center [79, 72] width 50 height 18
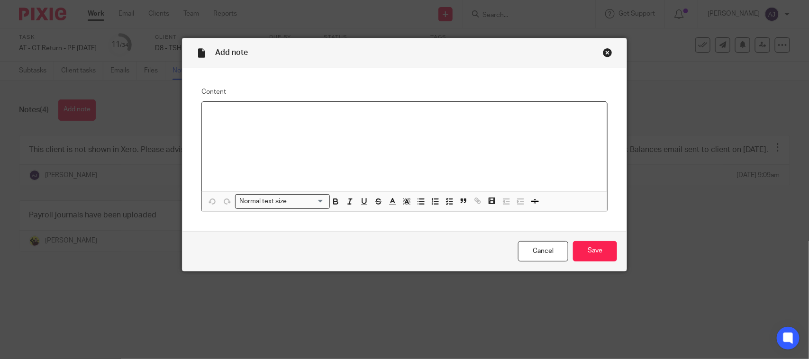
click at [309, 129] on div at bounding box center [404, 147] width 405 height 90
click at [581, 246] on input "Save" at bounding box center [595, 251] width 44 height 20
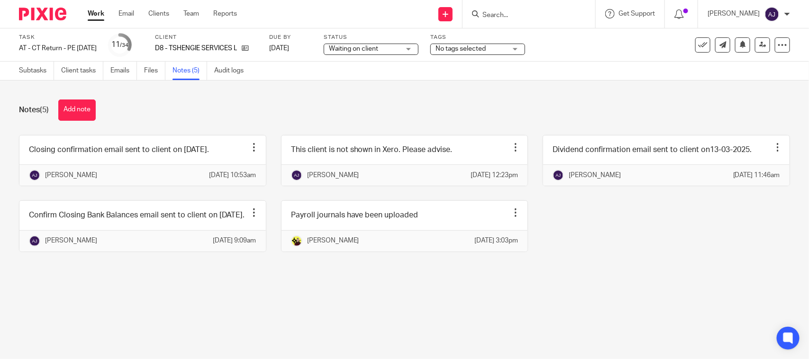
click at [237, 109] on div "Notes (5) Add note" at bounding box center [404, 110] width 771 height 21
click at [266, 138] on div "This client is not shown in Xero. Please advise. Edit note Delete note [PERSON_…" at bounding box center [397, 160] width 262 height 51
click at [299, 100] on div "Notes (5) Add note" at bounding box center [404, 110] width 771 height 21
click at [319, 117] on div "Notes (5) Add note" at bounding box center [404, 110] width 771 height 21
click at [335, 101] on div "Notes (5) Add note" at bounding box center [404, 110] width 771 height 21
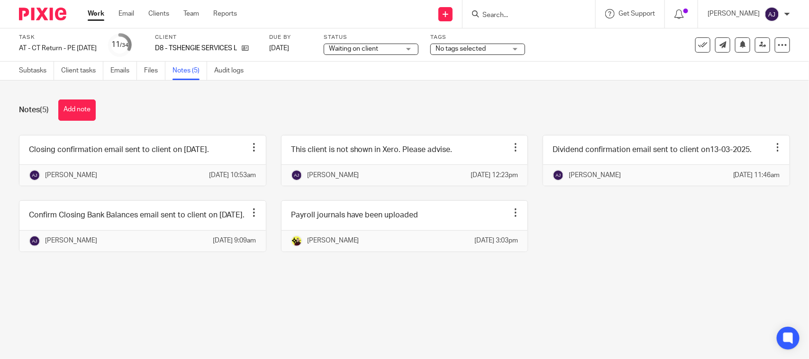
click at [563, 62] on div "Subtasks Client tasks Emails Files Notes (5) Audit logs" at bounding box center [404, 71] width 809 height 19
drag, startPoint x: 20, startPoint y: 109, endPoint x: 51, endPoint y: 115, distance: 31.2
click at [51, 115] on div "Notes (5) Add note" at bounding box center [404, 110] width 771 height 21
drag, startPoint x: 51, startPoint y: 115, endPoint x: 13, endPoint y: 119, distance: 38.6
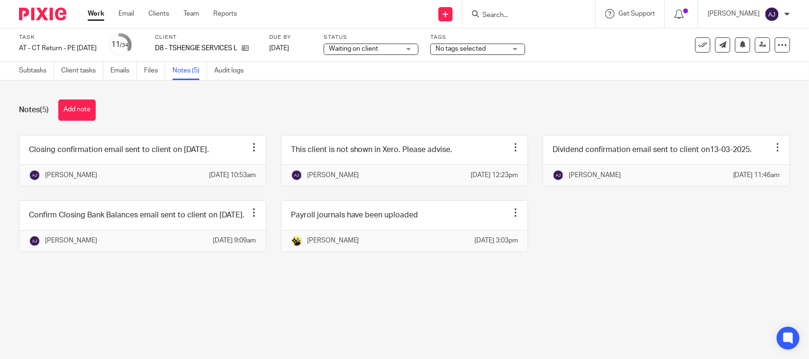
click at [13, 119] on div "Notes (5) Add note Closing confirmation email sent to client on [DATE]. Edit no…" at bounding box center [404, 183] width 809 height 205
click at [19, 114] on h1 "Notes (5)" at bounding box center [34, 110] width 30 height 10
drag, startPoint x: 19, startPoint y: 111, endPoint x: 55, endPoint y: 115, distance: 36.2
click at [55, 115] on div "Notes (5) Add note" at bounding box center [404, 110] width 771 height 21
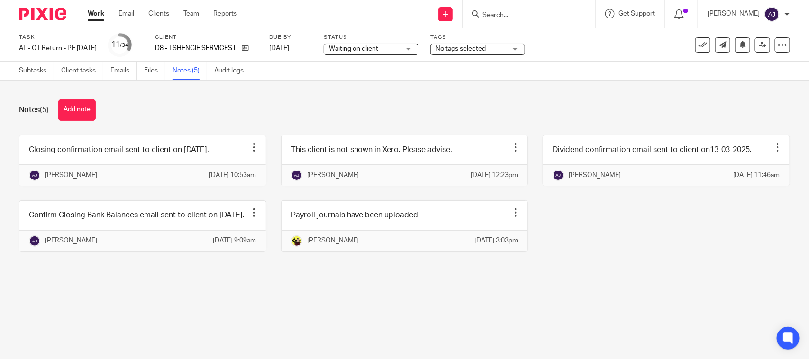
click at [55, 115] on div "Notes (5) Add note" at bounding box center [404, 110] width 771 height 21
drag, startPoint x: 50, startPoint y: 110, endPoint x: 12, endPoint y: 109, distance: 37.5
click at [12, 109] on div "Notes (5) Add note Closing confirmation email sent to client on [DATE]. Edit no…" at bounding box center [404, 183] width 809 height 205
drag, startPoint x: 12, startPoint y: 109, endPoint x: 50, endPoint y: 112, distance: 37.6
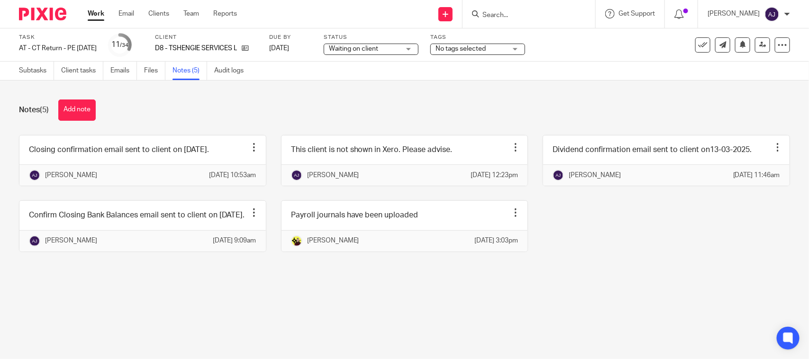
click at [50, 112] on div "Notes (5) Add note Closing confirmation email sent to client on [DATE]. Edit no…" at bounding box center [404, 183] width 809 height 205
click at [49, 112] on span "(5)" at bounding box center [44, 110] width 9 height 8
drag, startPoint x: 54, startPoint y: 110, endPoint x: 8, endPoint y: 108, distance: 45.6
click at [8, 108] on div "Notes (5) Add note Closing confirmation email sent to client on [DATE]. Edit no…" at bounding box center [404, 183] width 809 height 205
click at [7, 108] on div "Notes (5) Add note Closing confirmation email sent to client on [DATE]. Edit no…" at bounding box center [404, 183] width 809 height 205
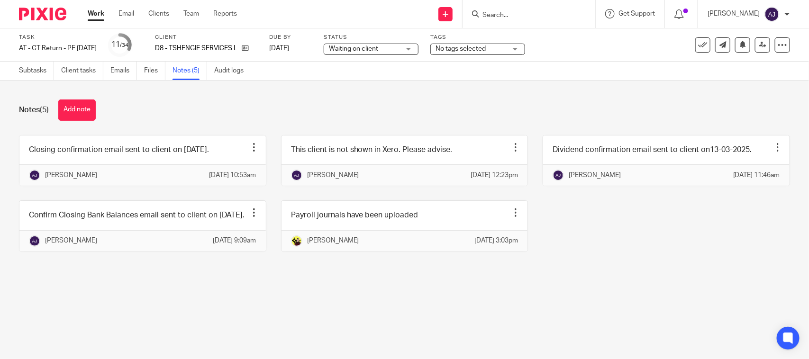
drag, startPoint x: 11, startPoint y: 107, endPoint x: 53, endPoint y: 111, distance: 42.0
click at [53, 111] on div "Notes (5) Add note Closing confirmation email sent to client on [DATE]. Edit no…" at bounding box center [404, 183] width 809 height 205
click at [53, 112] on div "Notes (5) Add note" at bounding box center [404, 110] width 771 height 21
drag, startPoint x: 53, startPoint y: 111, endPoint x: 12, endPoint y: 111, distance: 40.8
click at [12, 111] on div "Notes (5) Add note Closing confirmation email sent to client on [DATE]. Edit no…" at bounding box center [404, 183] width 809 height 205
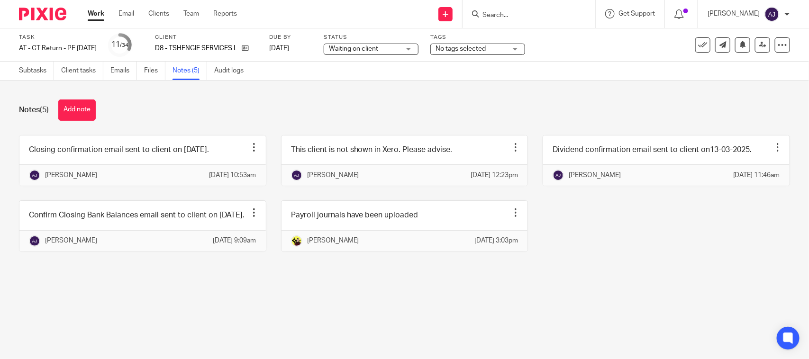
click at [12, 111] on div "Notes (5) Add note Closing confirmation email sent to client on [DATE]. Edit no…" at bounding box center [404, 183] width 809 height 205
drag, startPoint x: 15, startPoint y: 110, endPoint x: 51, endPoint y: 114, distance: 36.2
click at [51, 114] on div "Notes (5) Add note Closing confirmation email sent to client on [DATE]. Edit no…" at bounding box center [404, 183] width 809 height 205
click at [51, 114] on div "Notes (5) Add note" at bounding box center [404, 110] width 771 height 21
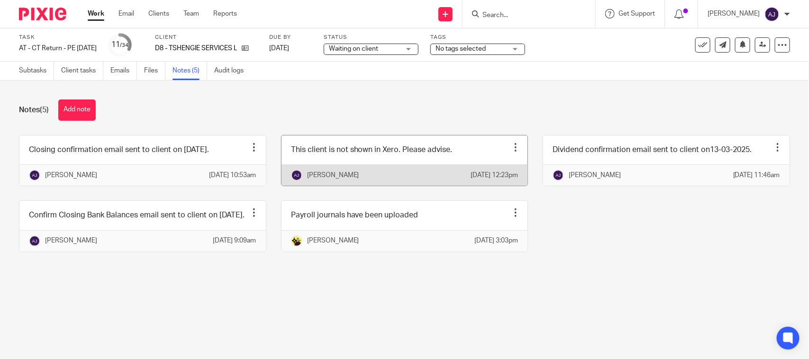
click at [311, 138] on link at bounding box center [405, 161] width 246 height 50
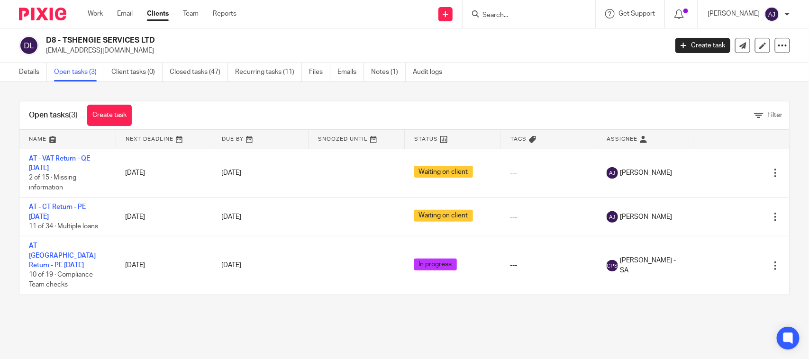
click at [196, 316] on main "D8 - TSHENGIE SERVICES LTD [EMAIL_ADDRESS][DOMAIN_NAME] Create task Update from…" at bounding box center [404, 179] width 809 height 359
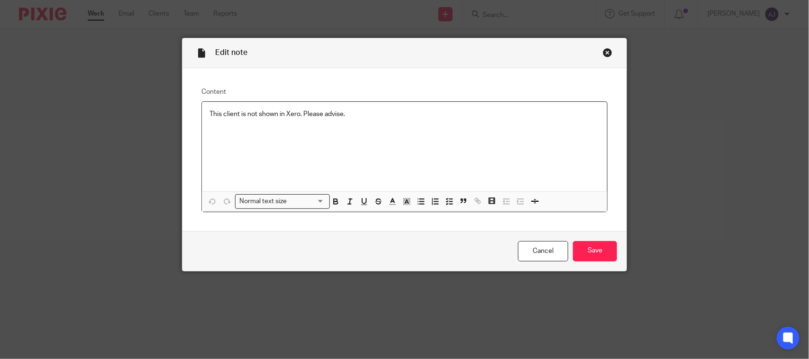
click at [605, 53] on div "Close this dialog window" at bounding box center [607, 52] width 9 height 9
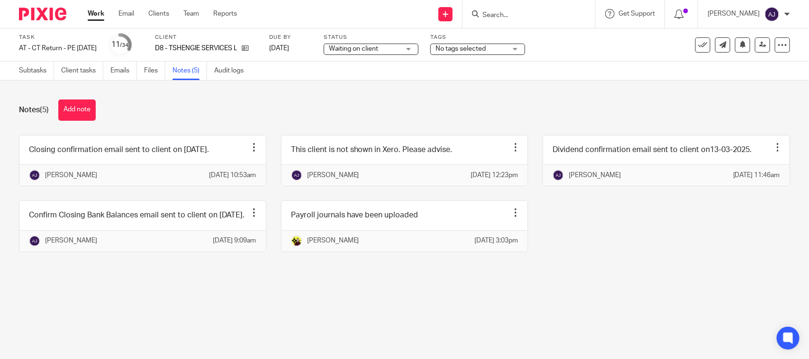
click at [534, 93] on div "Notes (5) Add note Closing confirmation email sent to client on 23-09-2025. Edi…" at bounding box center [404, 183] width 809 height 205
click at [577, 316] on main "Task AT - CT Return - PE 28-02-2025 Save AT - CT Return - PE 28-02-2025 11 /34 …" at bounding box center [404, 179] width 809 height 359
click at [607, 266] on div "Closing confirmation email sent to client on 23-09-2025. Edit note Delete note …" at bounding box center [397, 200] width 786 height 131
click at [636, 219] on div "Closing confirmation email sent to client on 23-09-2025. Edit note Delete note …" at bounding box center [397, 200] width 786 height 131
drag, startPoint x: 625, startPoint y: 228, endPoint x: 658, endPoint y: 222, distance: 33.7
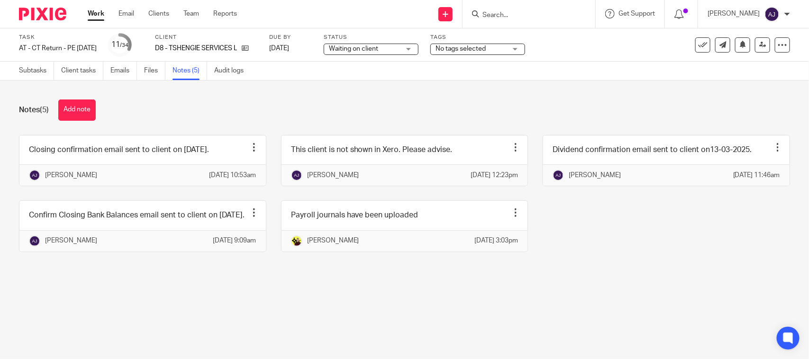
click at [658, 222] on div "Closing confirmation email sent to client on 23-09-2025. Edit note Delete note …" at bounding box center [397, 200] width 786 height 131
click at [615, 266] on div "Closing confirmation email sent to client on 23-09-2025. Edit note Delete note …" at bounding box center [397, 200] width 786 height 131
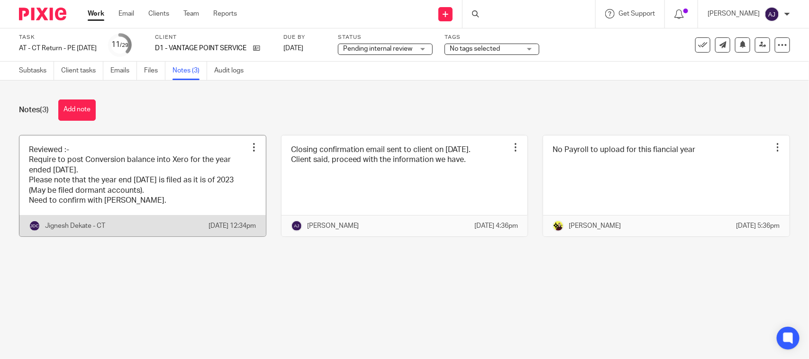
click at [119, 179] on link at bounding box center [142, 186] width 246 height 101
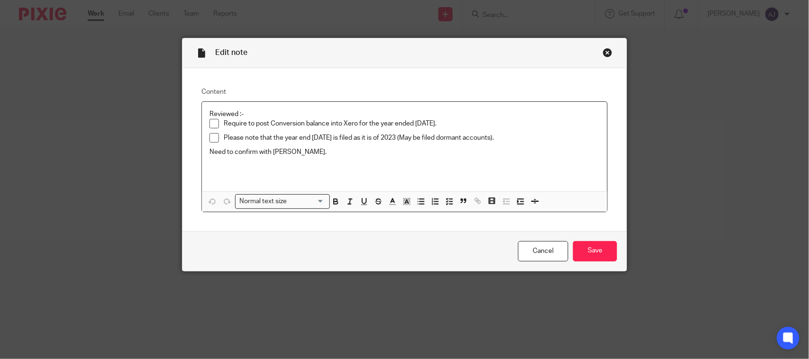
click at [297, 159] on div "Reviewed :- Require to post Conversion balance into Xero for the year ended 31/…" at bounding box center [404, 147] width 405 height 90
click at [603, 50] on div "Close this dialog window" at bounding box center [607, 52] width 9 height 9
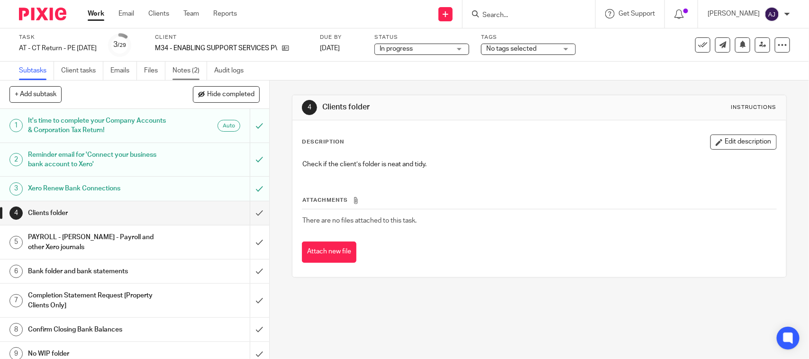
click at [193, 68] on link "Notes (2)" at bounding box center [190, 71] width 35 height 18
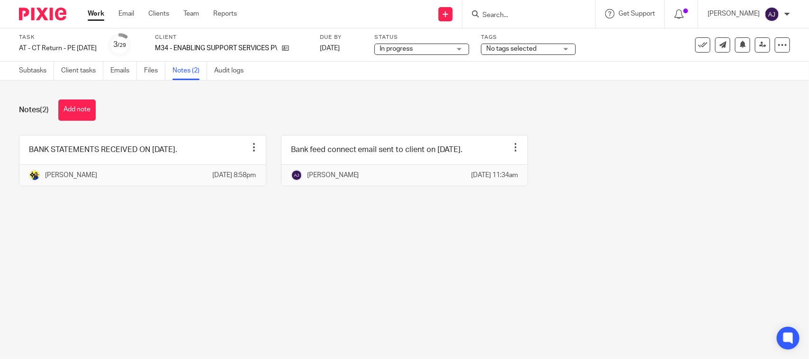
click at [191, 200] on div "BANK STATEMENTS RECEIVED ON 30-05-2025. Edit note Delete note Bobo Lee 30 May 2…" at bounding box center [397, 167] width 786 height 65
click at [32, 69] on link "Subtasks" at bounding box center [36, 71] width 35 height 18
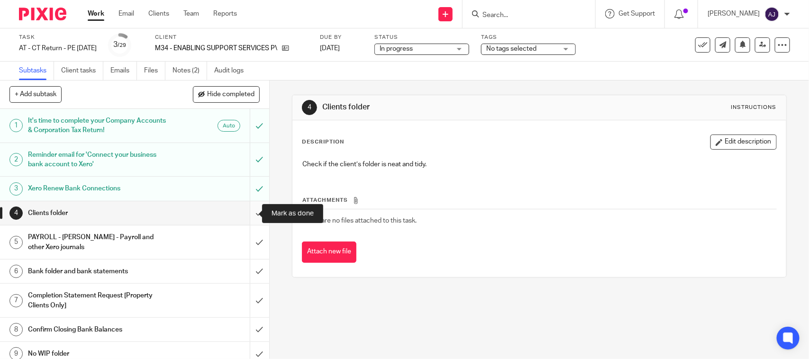
click at [247, 214] on input "submit" at bounding box center [134, 213] width 269 height 24
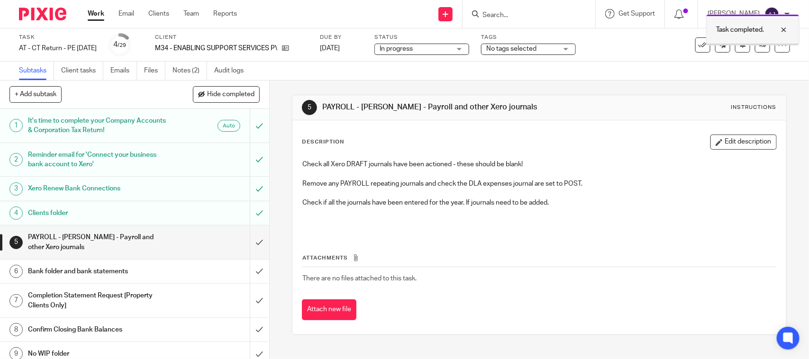
click at [785, 26] on div at bounding box center [777, 29] width 26 height 11
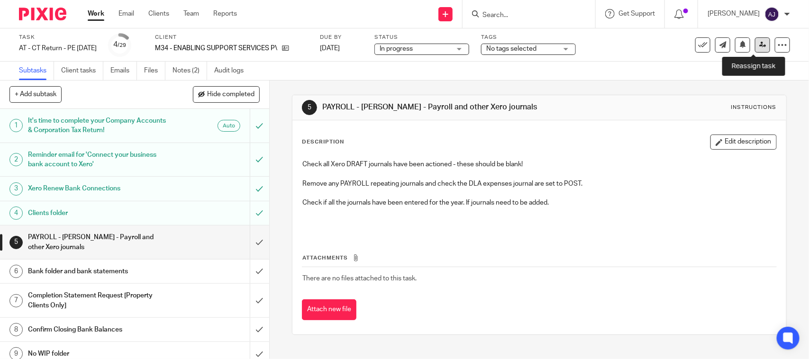
click at [759, 41] on icon at bounding box center [762, 44] width 7 height 7
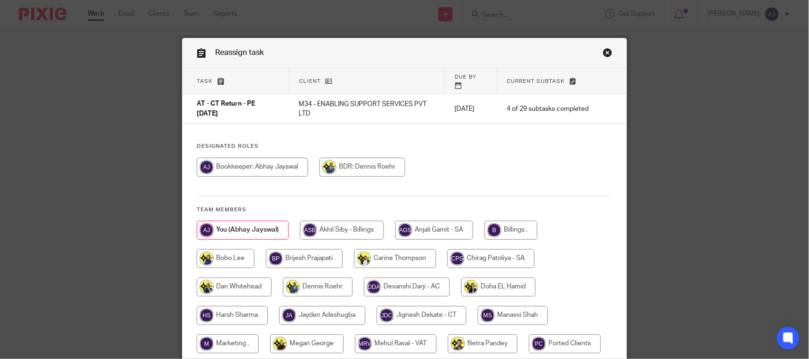
scroll to position [131, 0]
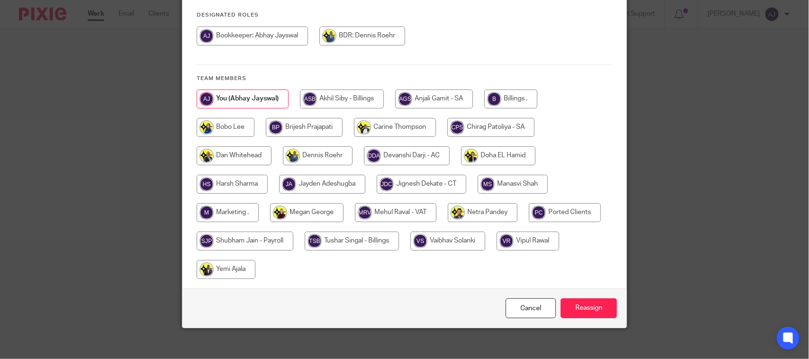
click at [245, 232] on input "radio" at bounding box center [245, 241] width 97 height 19
radio input "true"
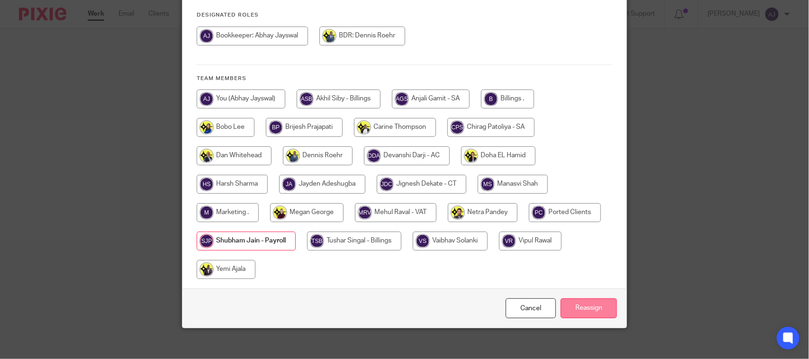
click at [578, 299] on input "Reassign" at bounding box center [589, 309] width 56 height 20
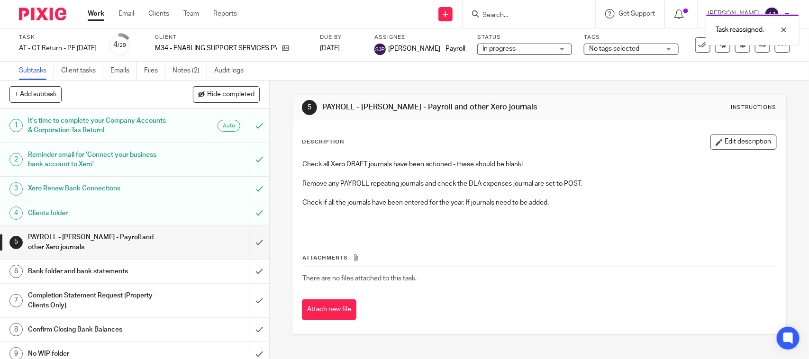
scroll to position [59, 0]
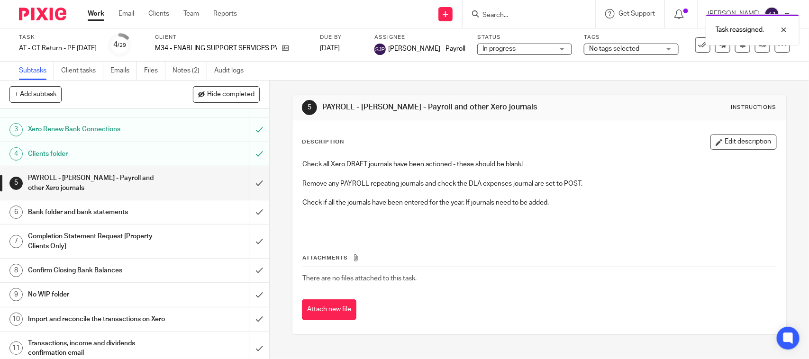
click at [108, 216] on h1 "Bank folder and bank statements" at bounding box center [99, 212] width 142 height 14
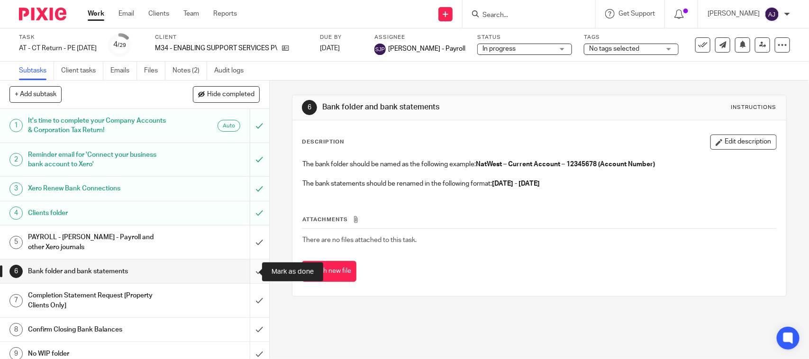
click at [249, 274] on input "submit" at bounding box center [134, 272] width 269 height 24
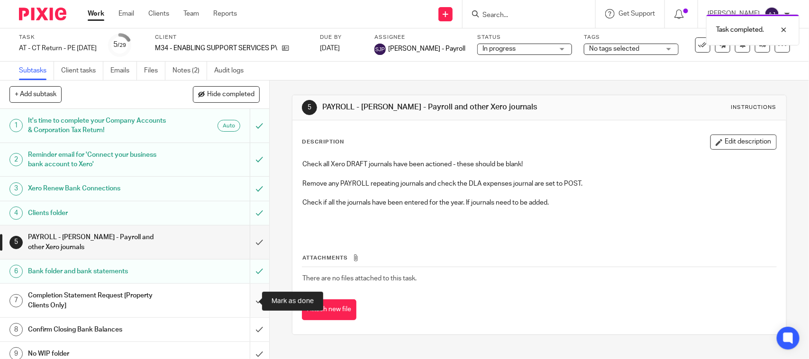
click at [245, 300] on input "submit" at bounding box center [134, 301] width 269 height 34
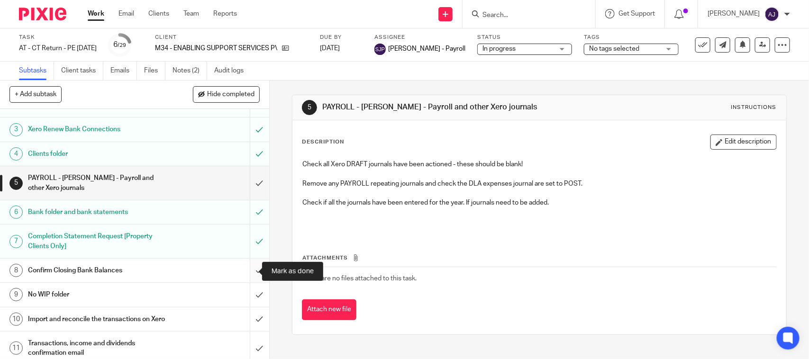
click at [246, 275] on input "submit" at bounding box center [134, 271] width 269 height 24
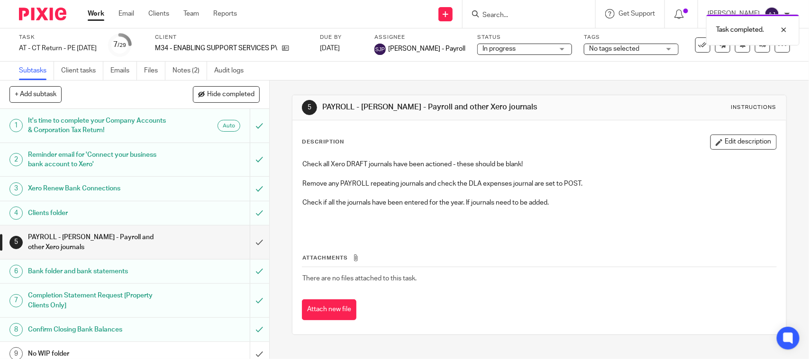
scroll to position [59, 0]
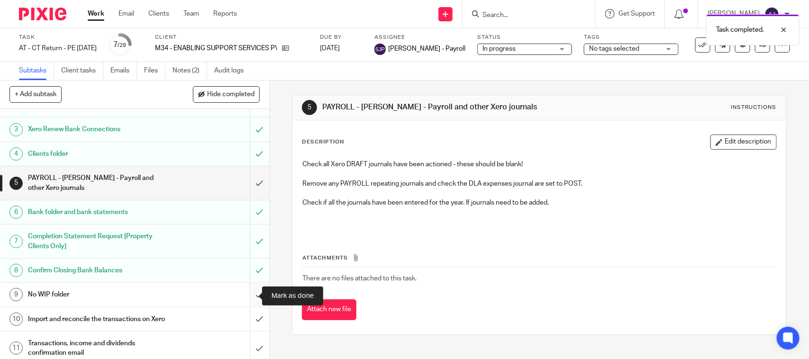
click at [248, 296] on input "submit" at bounding box center [134, 295] width 269 height 24
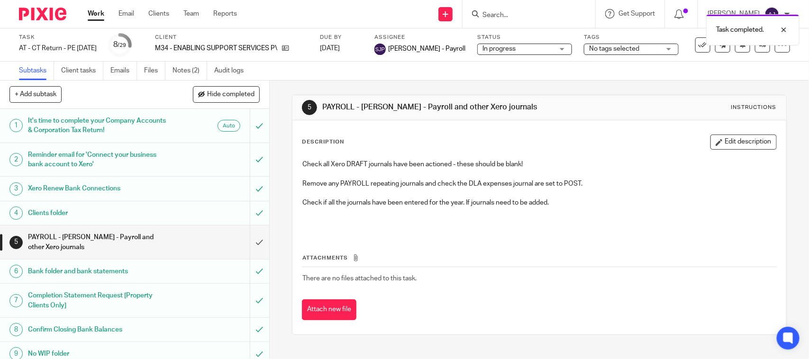
scroll to position [118, 0]
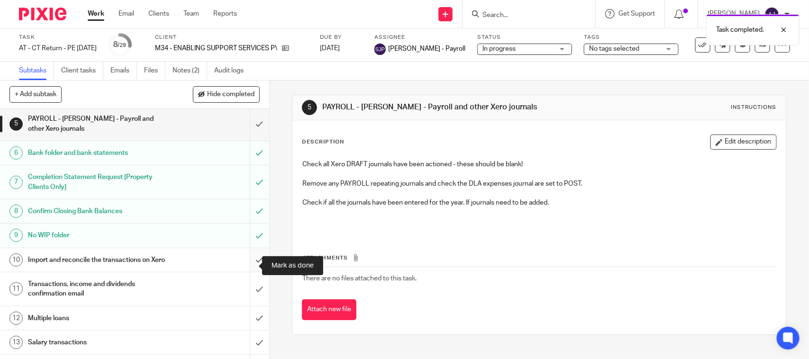
click at [245, 266] on input "submit" at bounding box center [134, 260] width 269 height 24
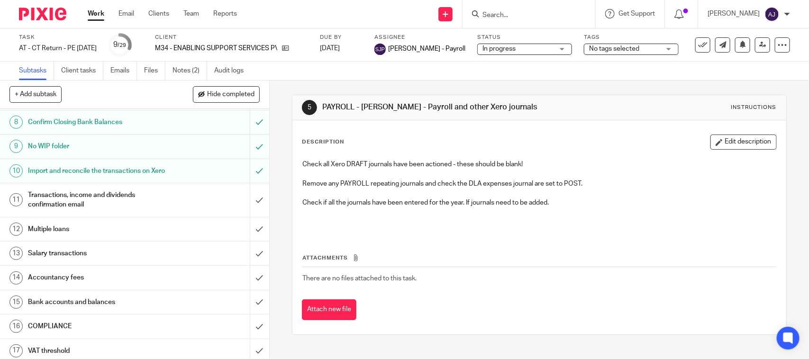
scroll to position [237, 0]
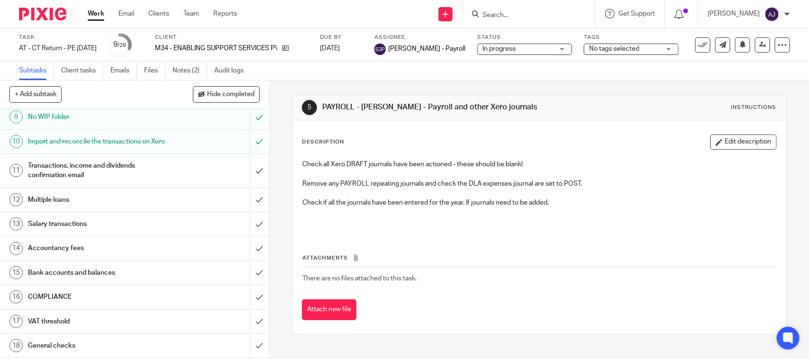
click at [275, 88] on div "5 PAYROLL - [PERSON_NAME] - Payroll and other Xero journals Instructions Descri…" at bounding box center [539, 220] width 539 height 279
click at [275, 76] on div "Subtasks Client tasks Emails Files Notes (2) Audit logs" at bounding box center [404, 71] width 809 height 19
click at [330, 82] on div "5 PAYROLL - SHUBHAM - Payroll and other Xero journals Instructions Description …" at bounding box center [539, 215] width 494 height 269
click at [337, 82] on div "5 PAYROLL - SHUBHAM - Payroll and other Xero journals Instructions Description …" at bounding box center [539, 215] width 494 height 269
click at [279, 131] on div "5 PAYROLL - SHUBHAM - Payroll and other Xero journals Instructions Description …" at bounding box center [539, 220] width 539 height 279
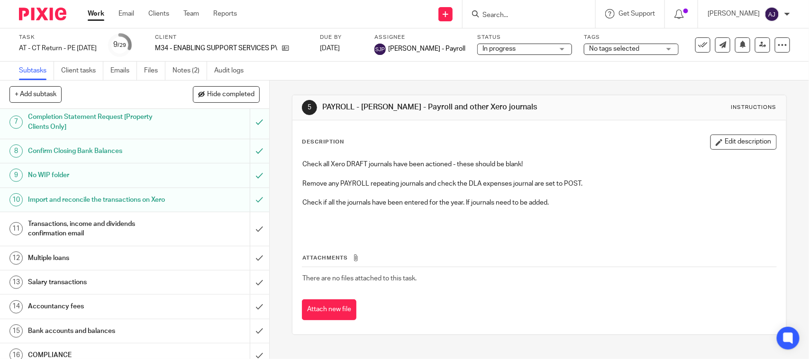
scroll to position [178, 0]
click at [592, 81] on div "5 PAYROLL - SHUBHAM - Payroll and other Xero journals Instructions Description …" at bounding box center [539, 215] width 494 height 269
drag, startPoint x: 515, startPoint y: 107, endPoint x: 320, endPoint y: 104, distance: 194.8
click at [322, 106] on h1 "PAYROLL - [PERSON_NAME] - Payroll and other Xero journals" at bounding box center [440, 107] width 237 height 10
click at [565, 119] on div "5 PAYROLL - SHUBHAM - Payroll and other Xero journals Instructions" at bounding box center [538, 107] width 493 height 25
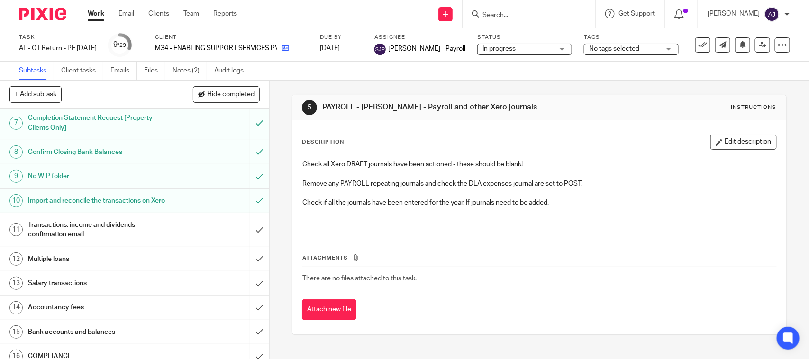
click at [289, 45] on icon at bounding box center [285, 48] width 7 height 7
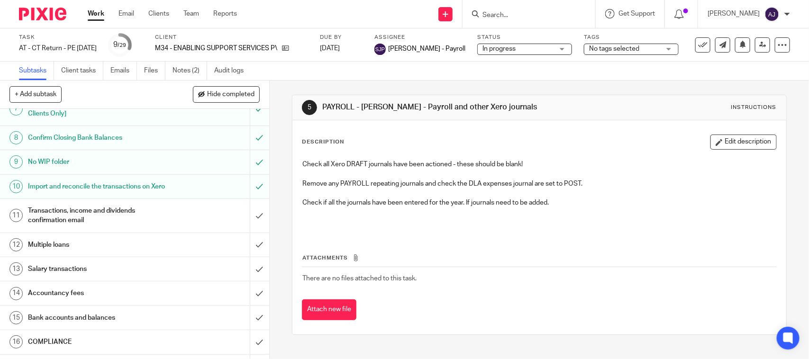
scroll to position [13, 0]
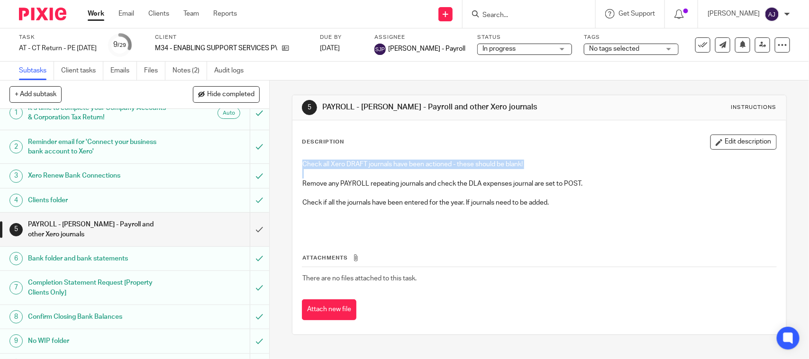
click at [274, 173] on div "5 PAYROLL - SHUBHAM - Payroll and other Xero journals Instructions Description …" at bounding box center [539, 220] width 539 height 279
click at [280, 165] on div "5 PAYROLL - SHUBHAM - Payroll and other Xero journals Instructions Description …" at bounding box center [539, 220] width 539 height 279
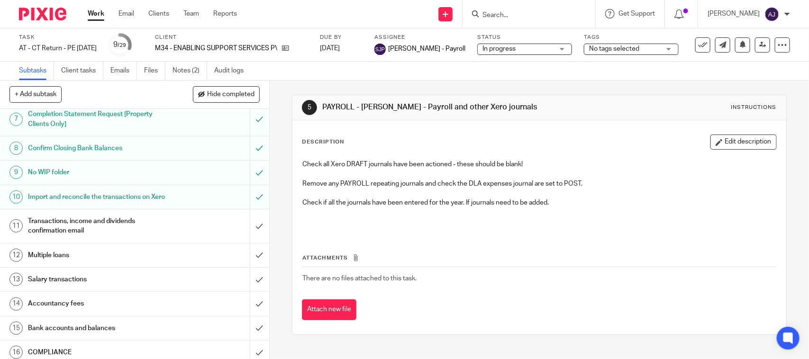
scroll to position [179, 0]
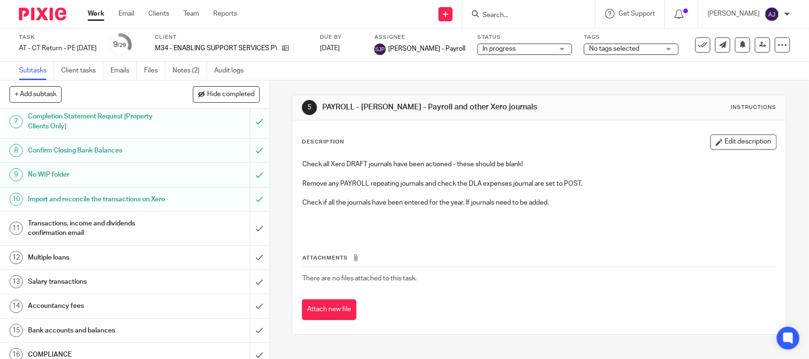
click at [272, 233] on div "5 PAYROLL - SHUBHAM - Payroll and other Xero journals Instructions Description …" at bounding box center [539, 220] width 539 height 279
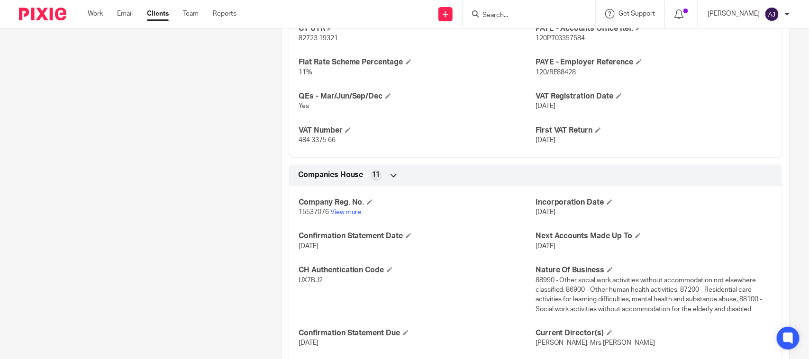
scroll to position [829, 0]
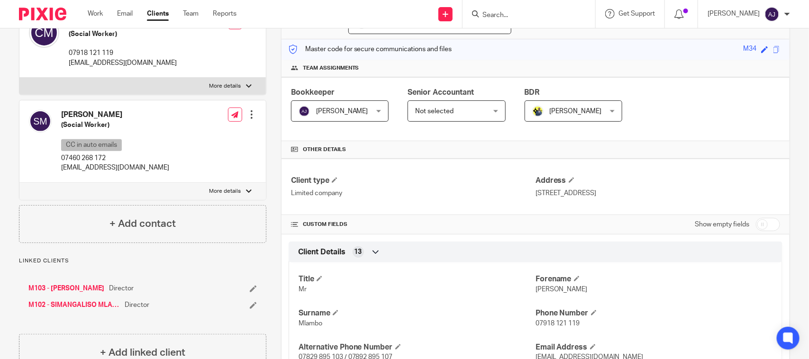
scroll to position [178, 0]
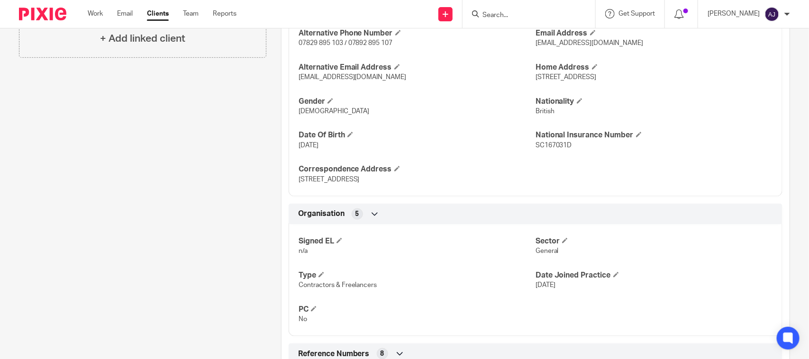
scroll to position [533, 0]
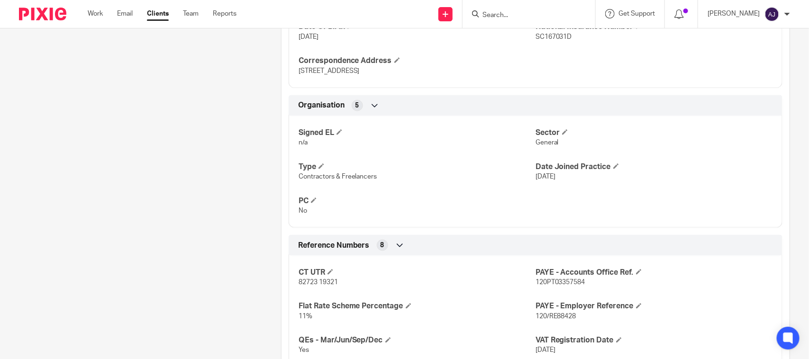
click at [148, 133] on div "Client contacts Charles Mlambo (Social Worker) 07918 121 119 charlesmlambo@gmai…" at bounding box center [135, 138] width 262 height 1141
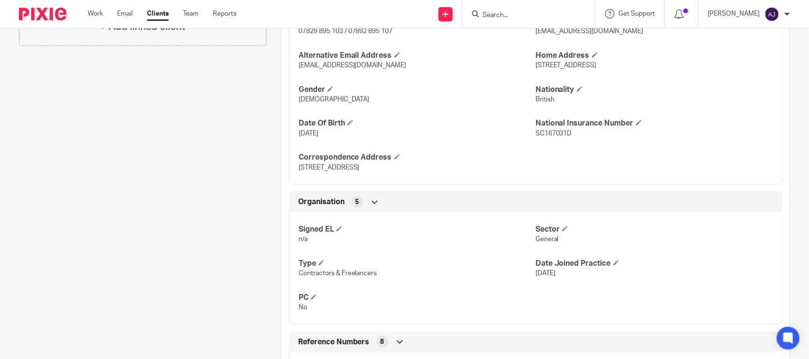
scroll to position [296, 0]
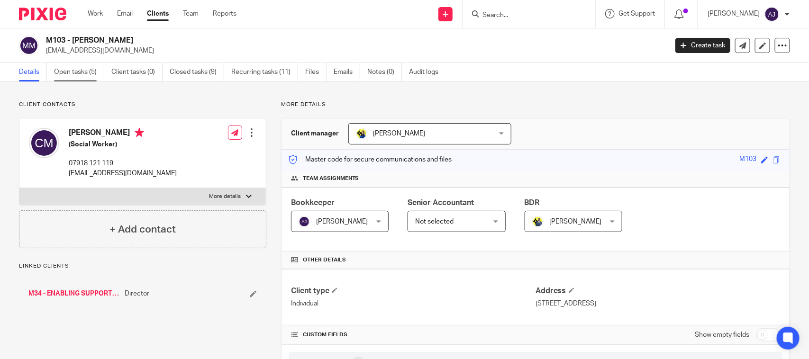
click at [82, 74] on link "Open tasks (5)" at bounding box center [79, 72] width 50 height 18
click at [89, 71] on link "Open tasks (5)" at bounding box center [79, 72] width 50 height 18
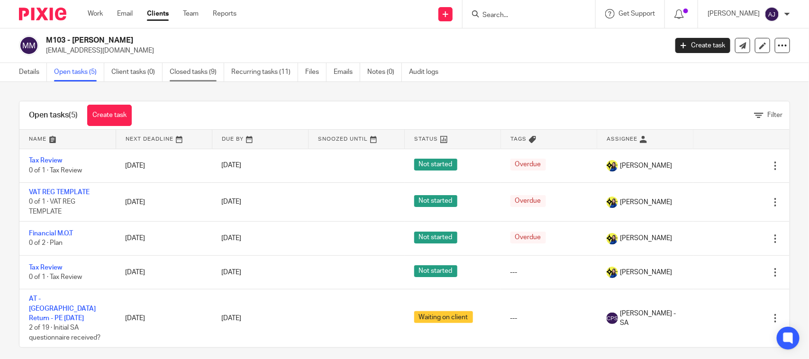
click at [183, 70] on link "Closed tasks (9)" at bounding box center [197, 72] width 55 height 18
click at [193, 69] on link "Closed tasks (7)" at bounding box center [197, 72] width 55 height 18
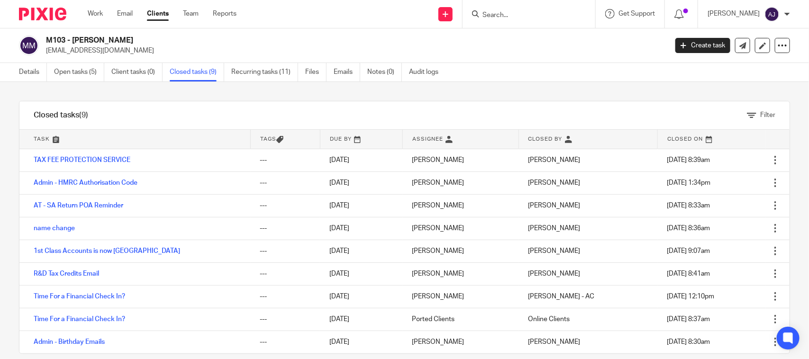
click at [408, 27] on div "Send new email Create task Add client Request signature Get Support Contact Sup…" at bounding box center [530, 14] width 558 height 28
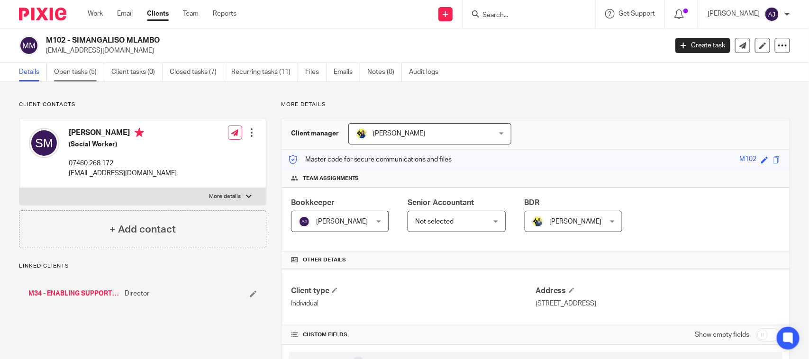
click at [59, 72] on link "Open tasks (5)" at bounding box center [79, 72] width 50 height 18
click at [81, 67] on link "Open tasks (5)" at bounding box center [79, 72] width 50 height 18
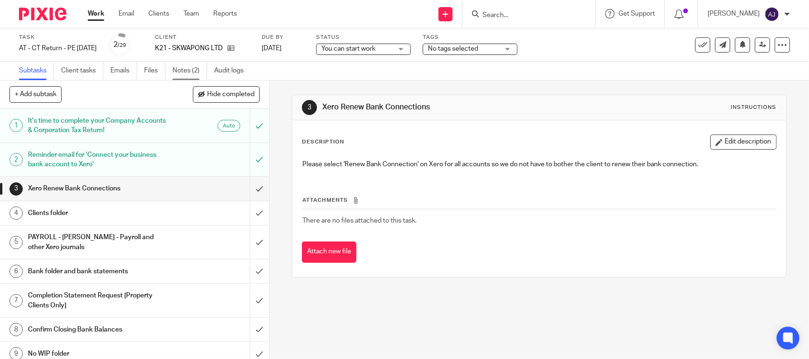
click at [188, 77] on link "Notes (2)" at bounding box center [190, 71] width 35 height 18
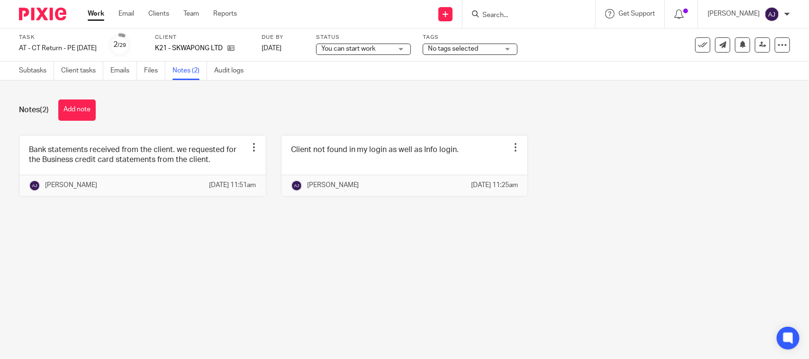
click at [214, 109] on div "Notes (2) Add note" at bounding box center [404, 110] width 771 height 21
click at [236, 122] on div "Notes (2) Add note Bank statements received from the client. we requested for t…" at bounding box center [404, 155] width 809 height 149
click at [351, 307] on main "Task AT - CT Return - PE [DATE] Save AT - [GEOGRAPHIC_DATA] Return - PE [DATE] …" at bounding box center [404, 179] width 809 height 359
click at [319, 241] on main "Task AT - CT Return - PE [DATE] Save AT - [GEOGRAPHIC_DATA] Return - PE [DATE] …" at bounding box center [404, 179] width 809 height 359
click at [383, 96] on div "Notes (2) Add note Bank statements received from the client. we requested for t…" at bounding box center [404, 155] width 809 height 149
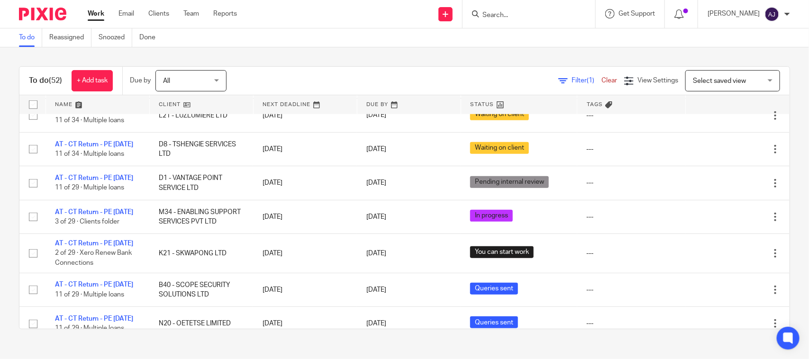
scroll to position [355, 0]
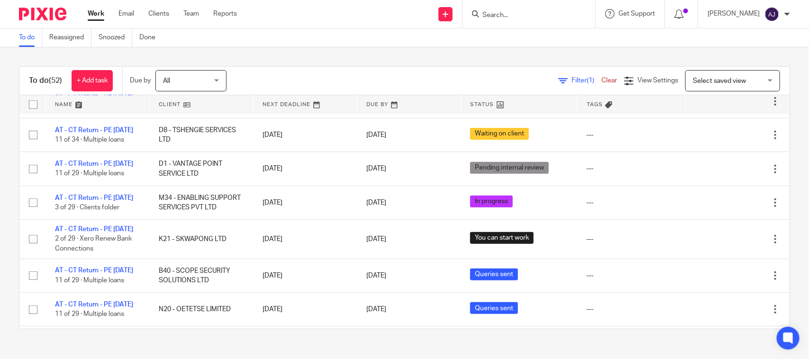
click at [317, 47] on div "To do (52) + Add task Due by All All Today Tomorrow This week Next week This mo…" at bounding box center [404, 197] width 809 height 301
click at [346, 64] on div "To do (52) + Add task Due by All All Today Tomorrow This week Next week This mo…" at bounding box center [404, 197] width 809 height 301
click at [322, 69] on div "To do (52) + Add task Due by All All Today Tomorrow This week Next week This mo…" at bounding box center [404, 81] width 770 height 28
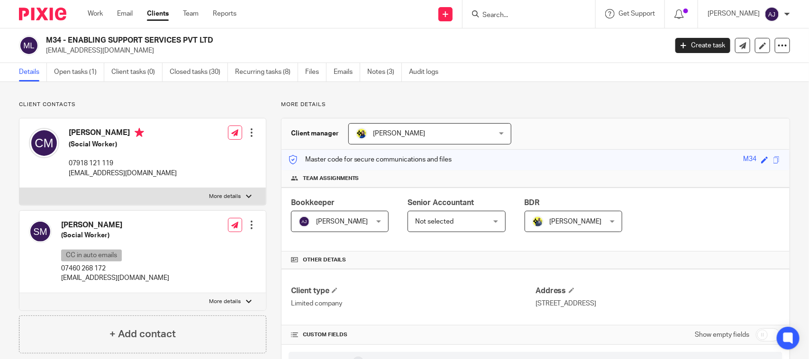
scroll to position [296, 0]
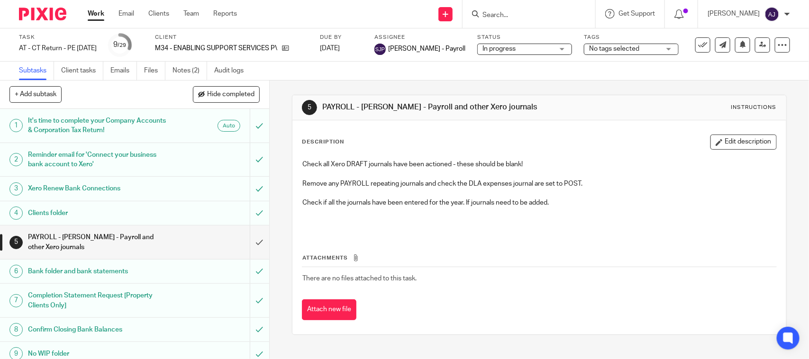
scroll to position [179, 0]
